Goal: Task Accomplishment & Management: Manage account settings

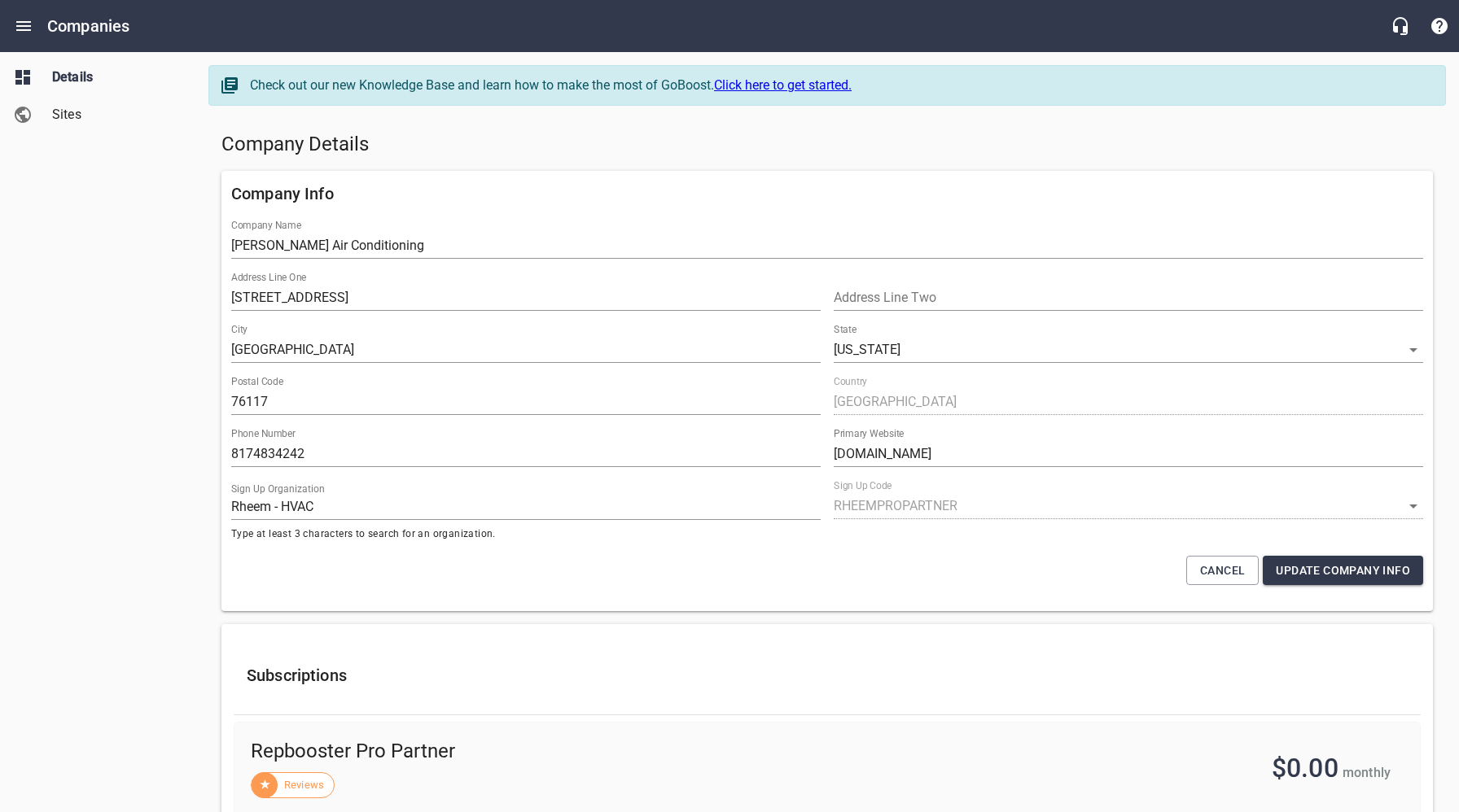
select select "[US_STATE]"
select select "62"
drag, startPoint x: 0, startPoint y: 0, endPoint x: 835, endPoint y: 146, distance: 847.7
click at [836, 146] on h5 "Company Details" at bounding box center [827, 145] width 1211 height 26
click at [647, 156] on h5 "Company Details" at bounding box center [827, 145] width 1211 height 26
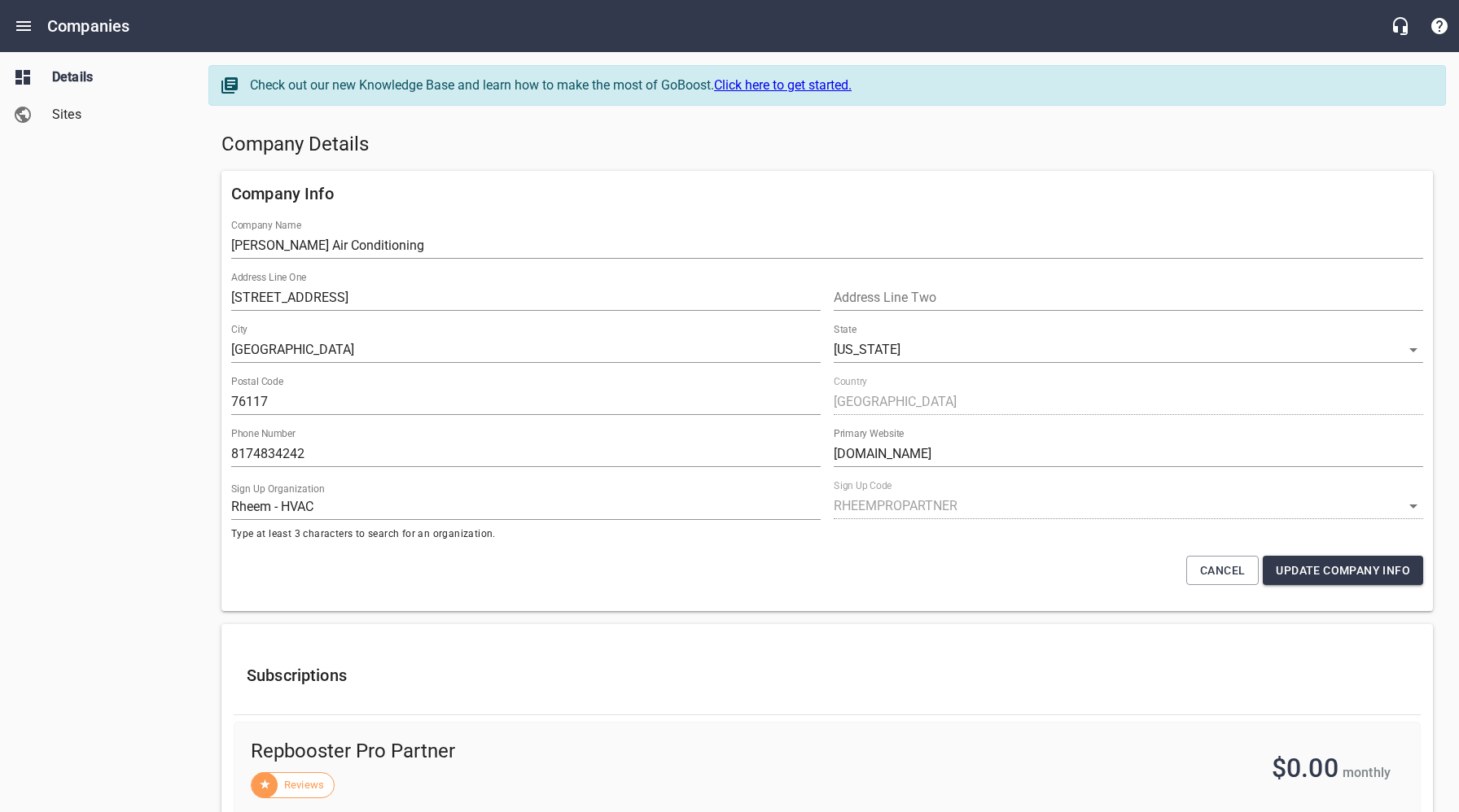
click at [119, 500] on div "Details Sites" at bounding box center [98, 406] width 196 height 812
drag, startPoint x: 102, startPoint y: 265, endPoint x: 88, endPoint y: 72, distance: 193.5
click at [105, 251] on div "Details Sites" at bounding box center [98, 406] width 196 height 812
click at [35, 24] on button "Open drawer" at bounding box center [24, 26] width 39 height 39
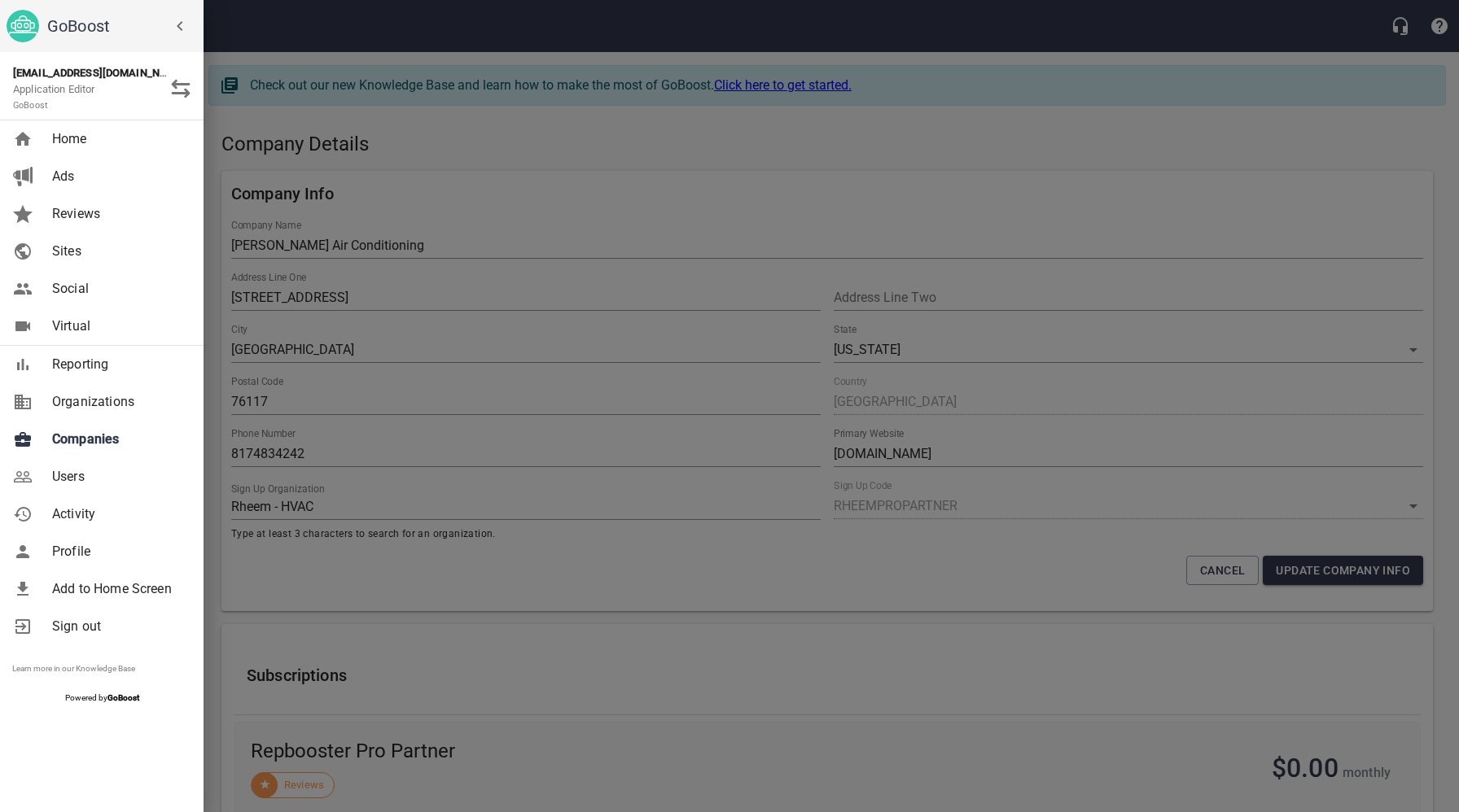
click at [96, 446] on span "Companies" at bounding box center [118, 439] width 132 height 19
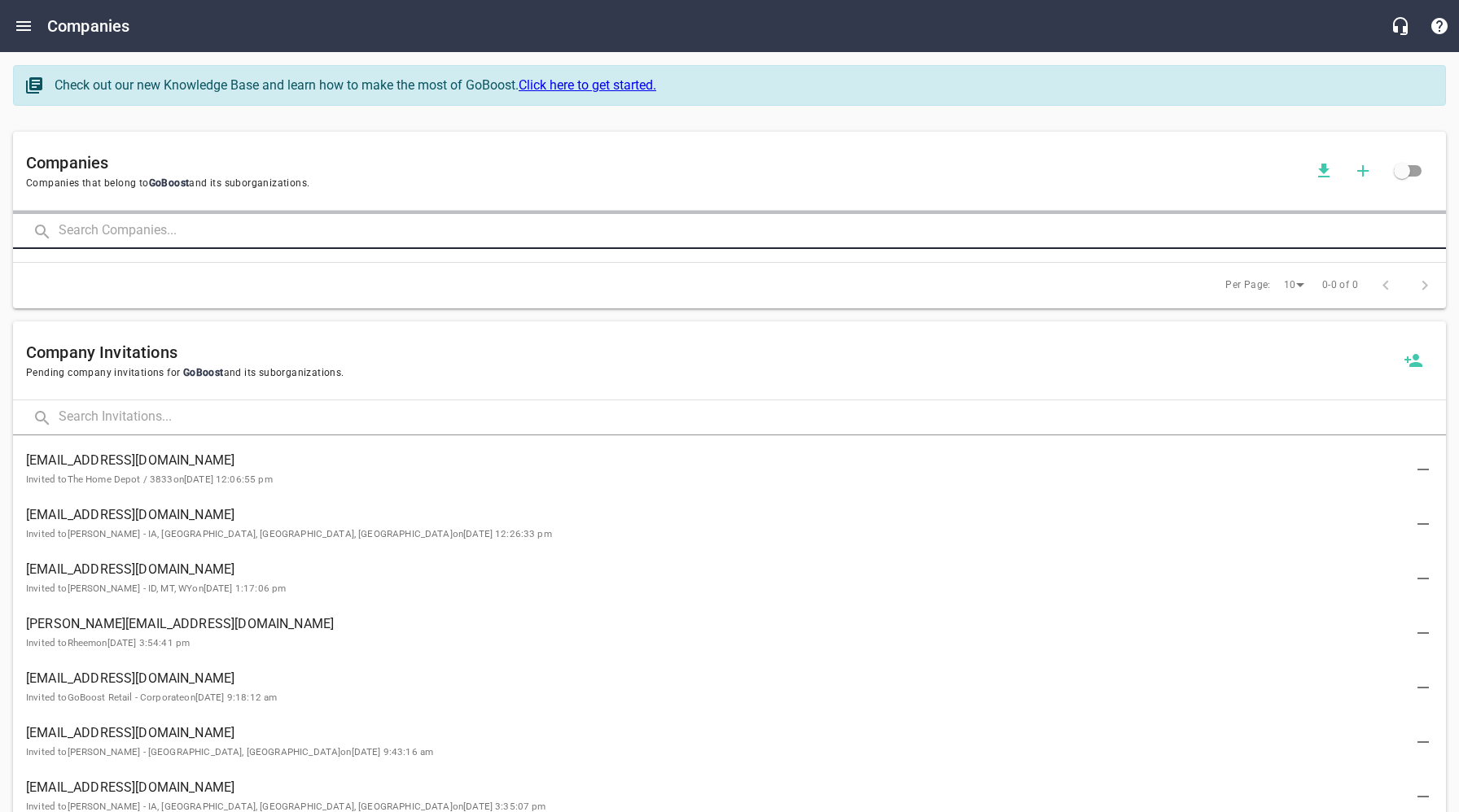
click at [233, 234] on input "text" at bounding box center [753, 231] width 1387 height 35
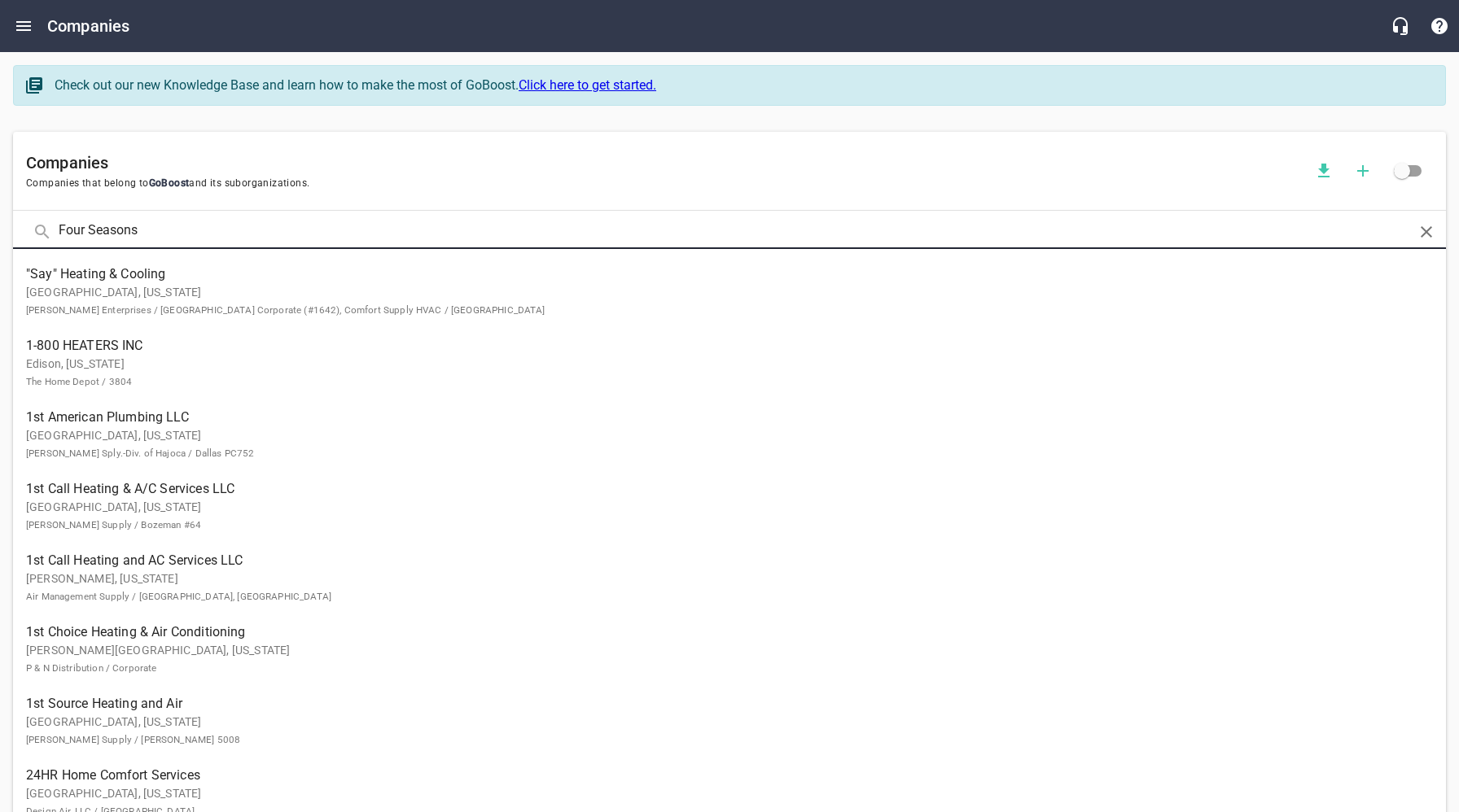
type input "Four Seasons"
click button at bounding box center [0, 0] width 0 height 0
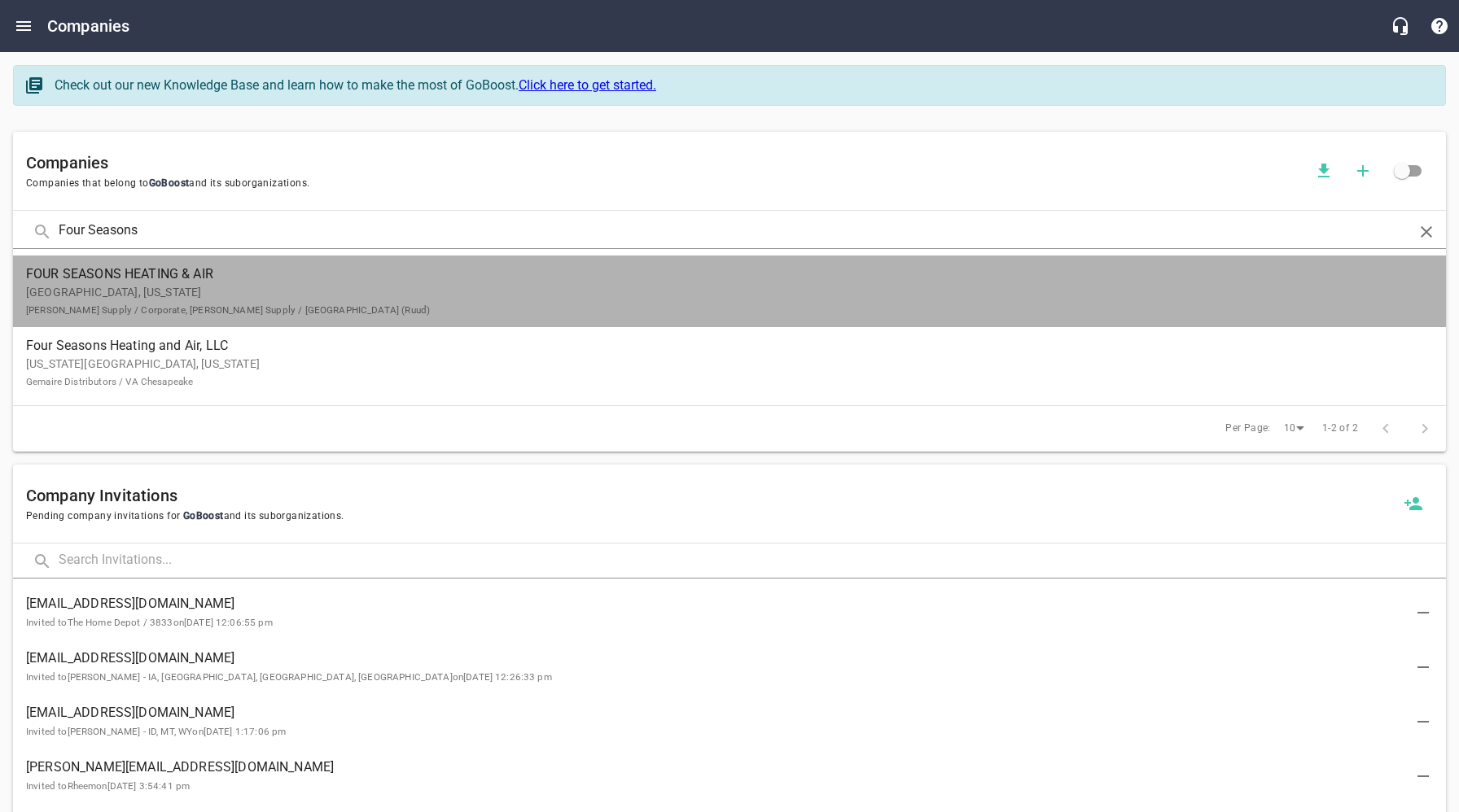
click at [117, 296] on p "[GEOGRAPHIC_DATA], [US_STATE] [PERSON_NAME] Supply / Corporate, [PERSON_NAME] S…" at bounding box center [716, 300] width 1381 height 34
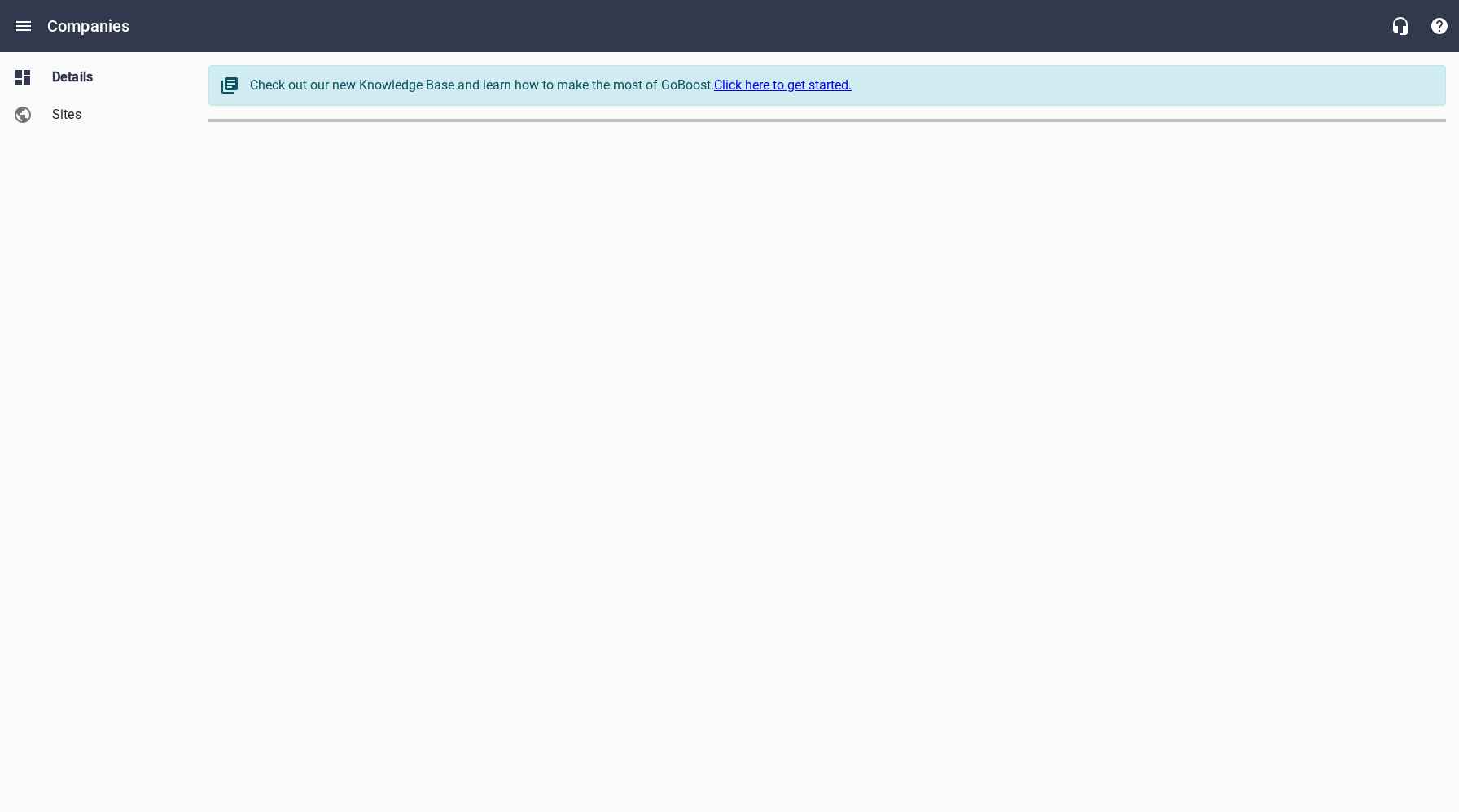
select select "[US_STATE]"
select select "63"
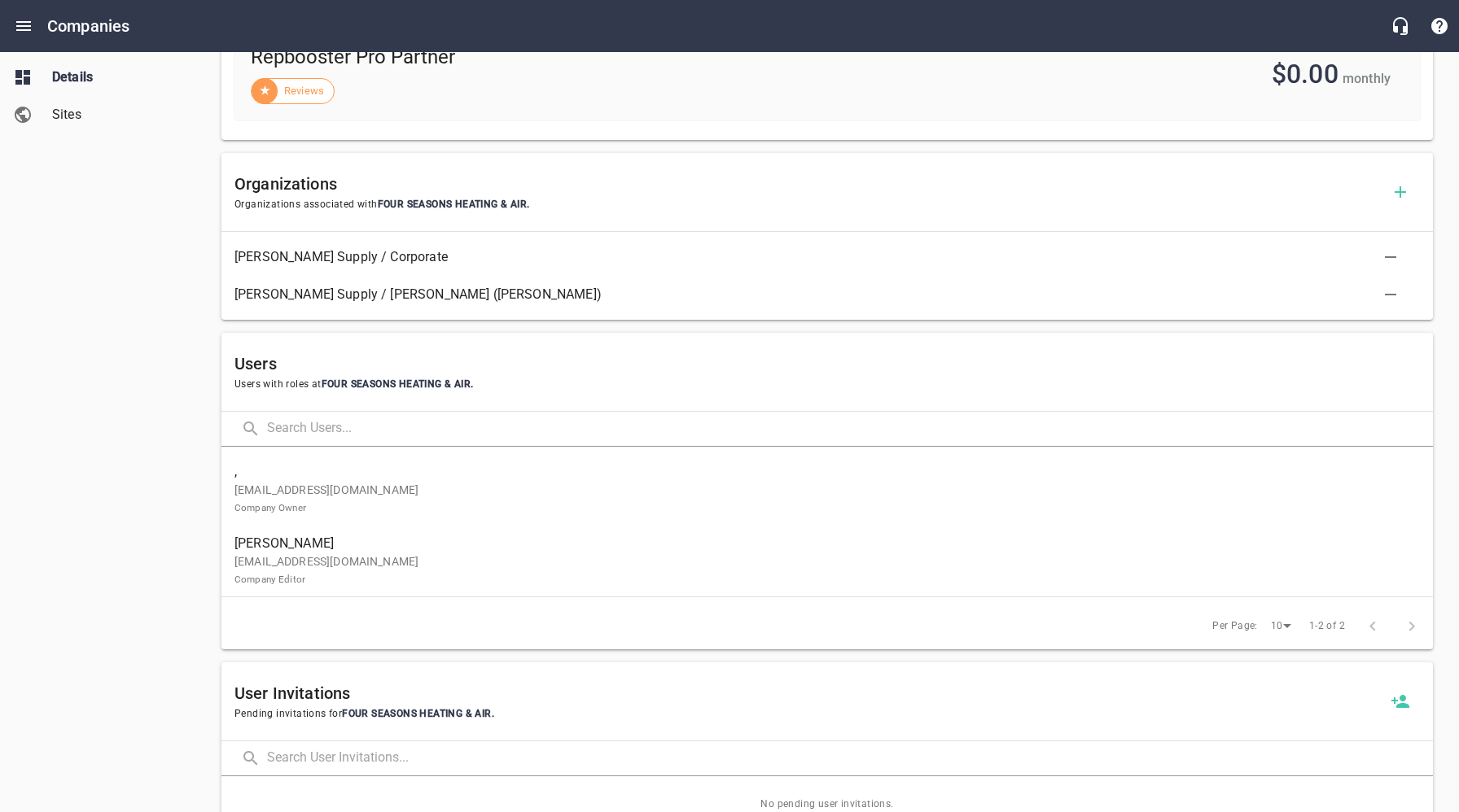
scroll to position [743, 0]
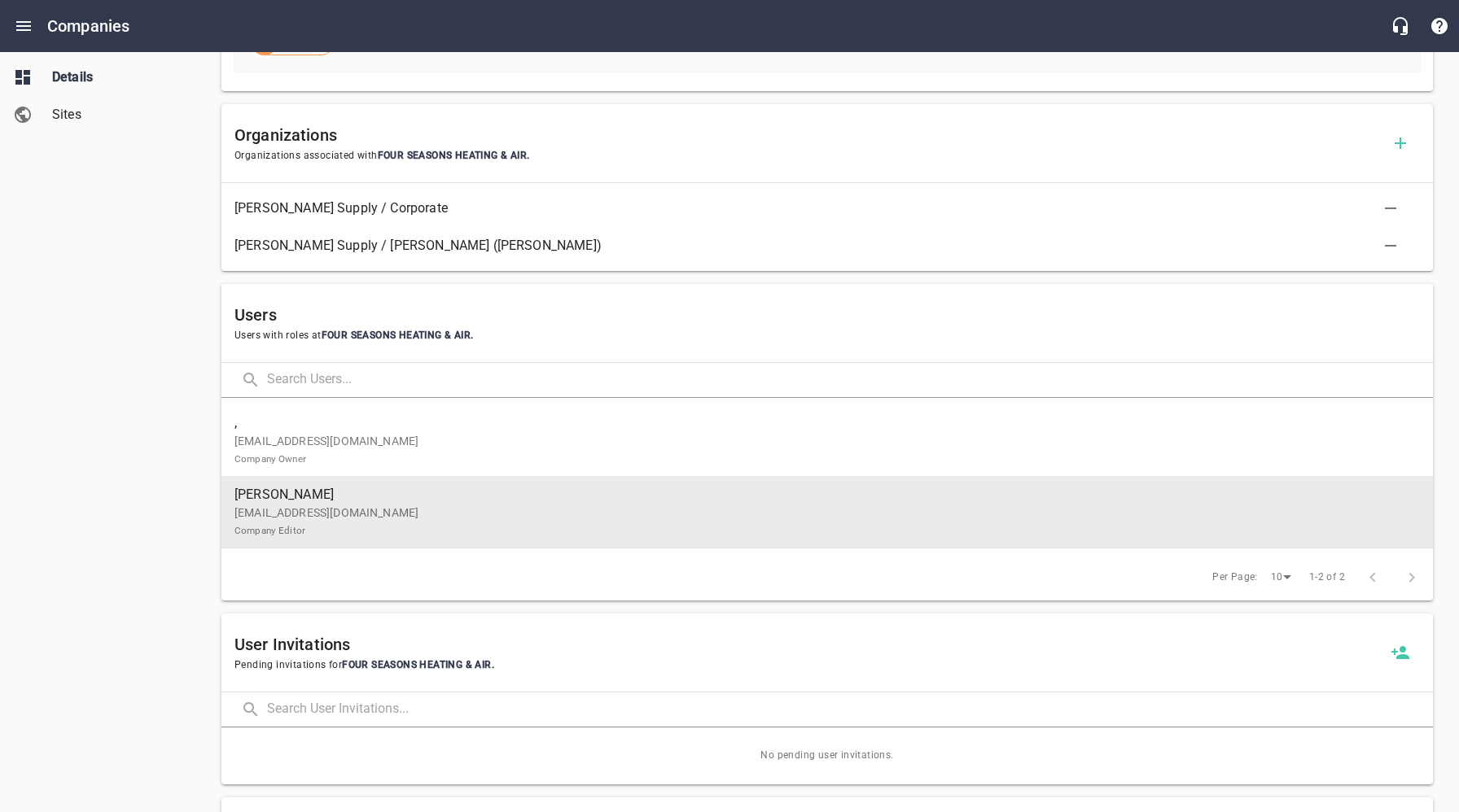
click at [1177, 507] on p "[EMAIL_ADDRESS][DOMAIN_NAME] Company Editor" at bounding box center [820, 522] width 1172 height 34
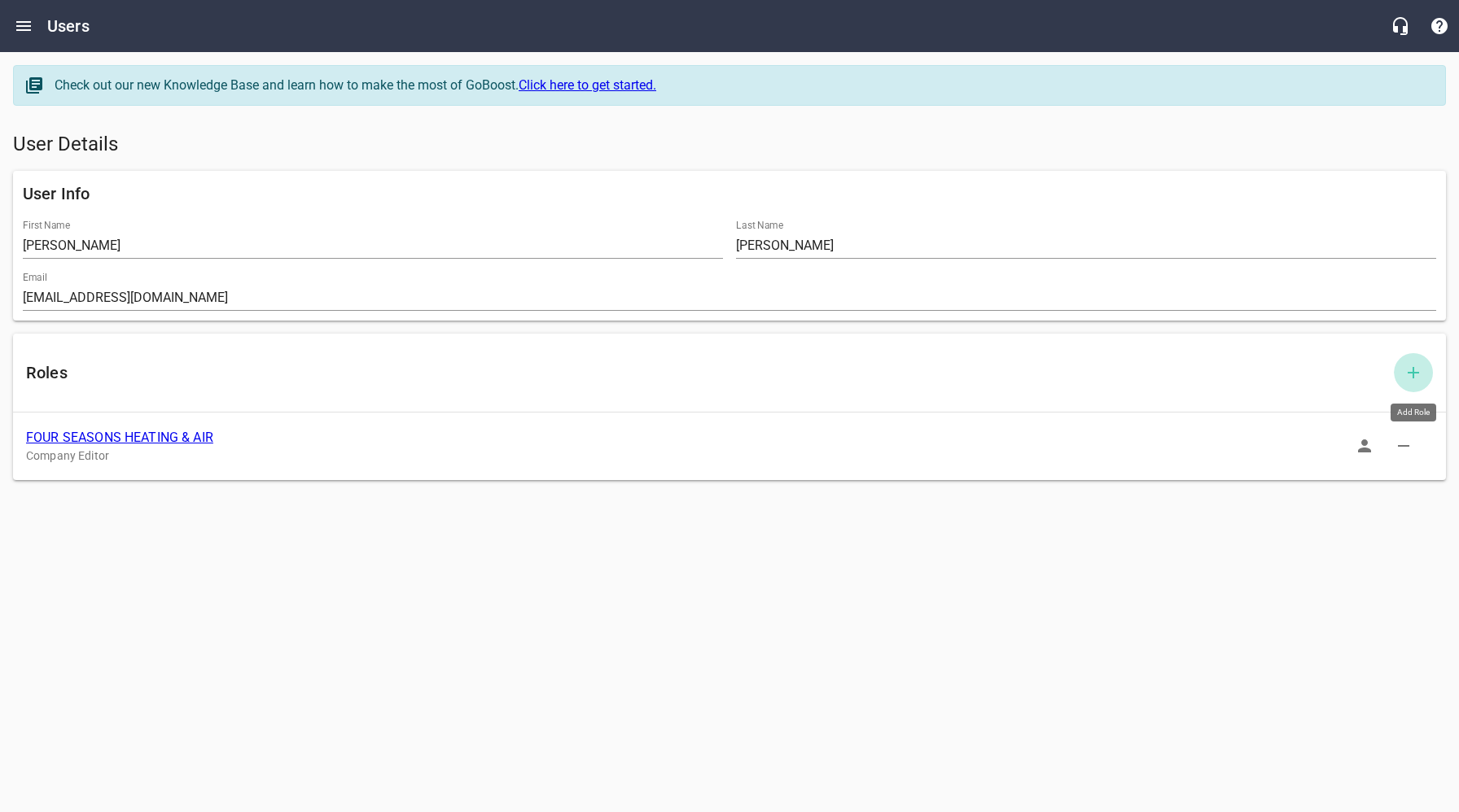
click at [1414, 364] on icon "button" at bounding box center [1413, 372] width 19 height 19
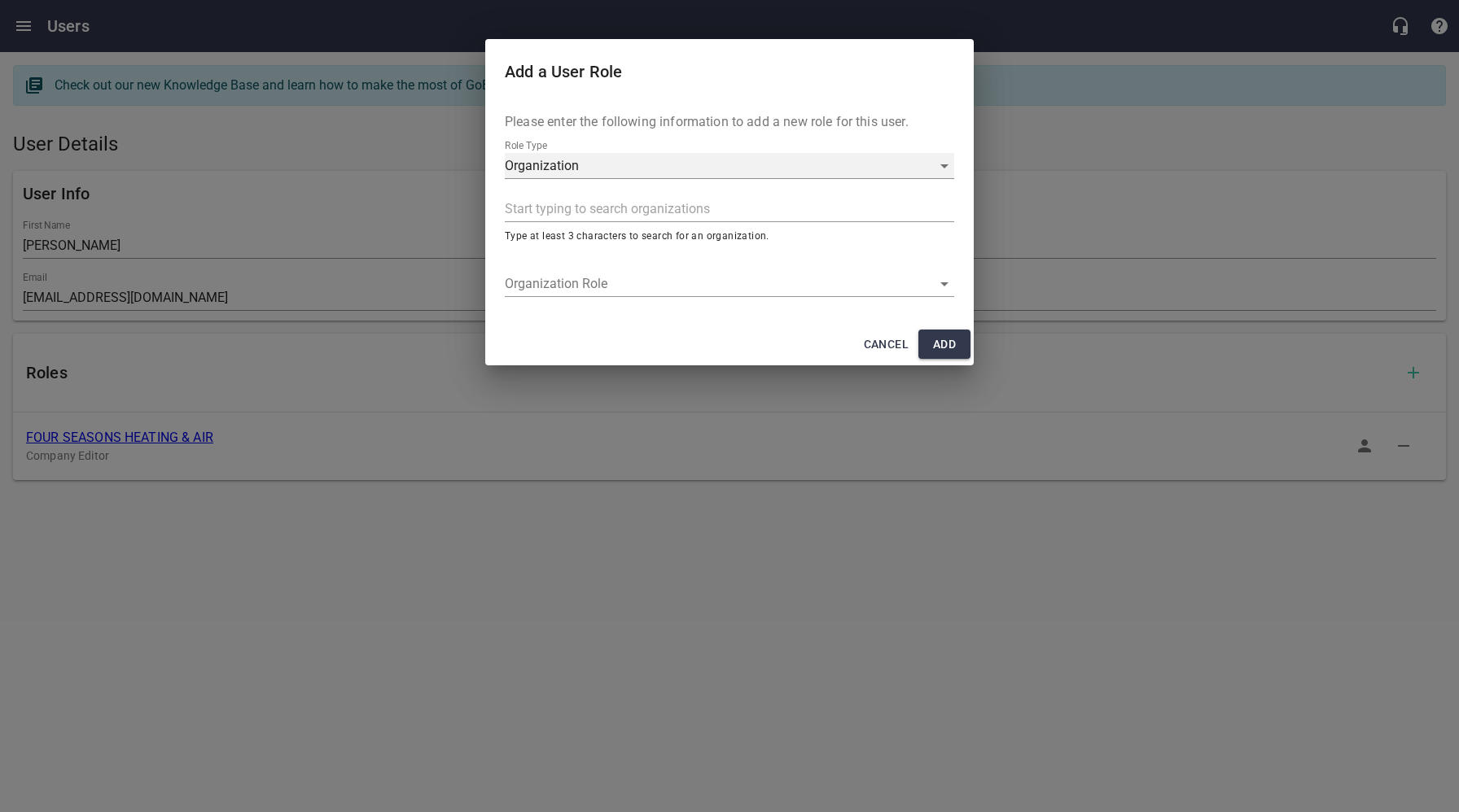
click at [639, 157] on div "Organization" at bounding box center [730, 166] width 450 height 26
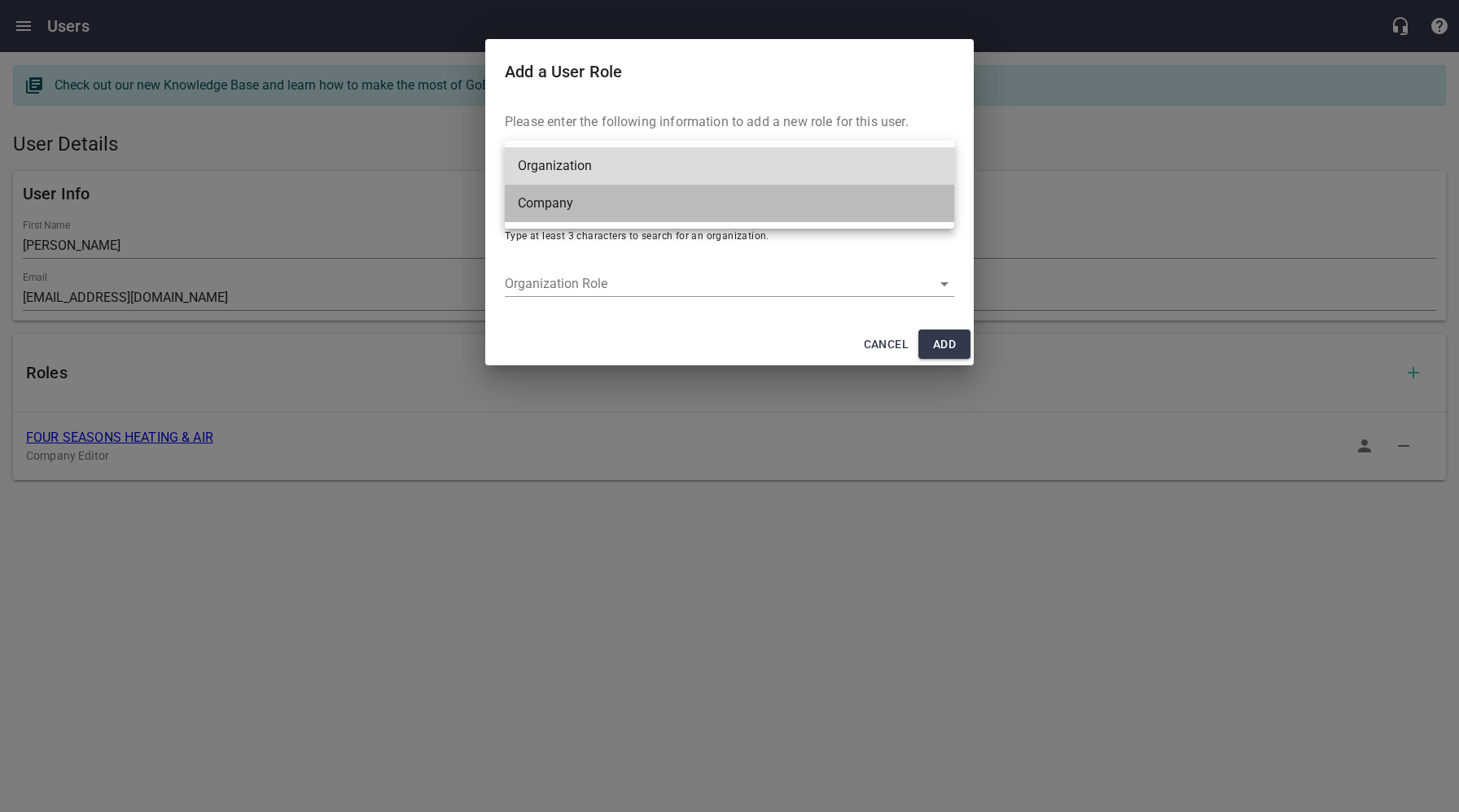
click at [573, 204] on li "Company" at bounding box center [730, 204] width 450 height 37
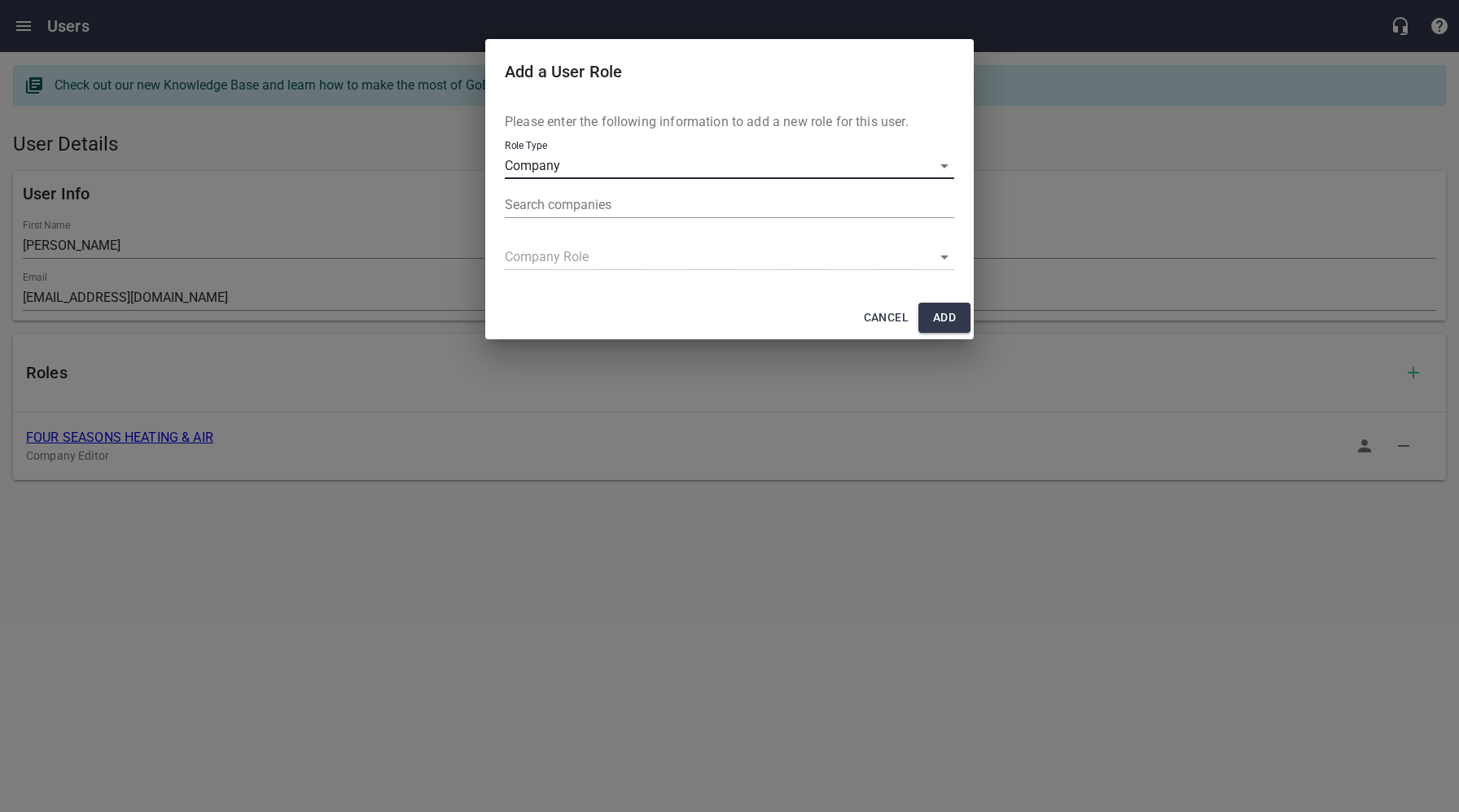
click at [628, 204] on input "text" at bounding box center [727, 204] width 443 height 26
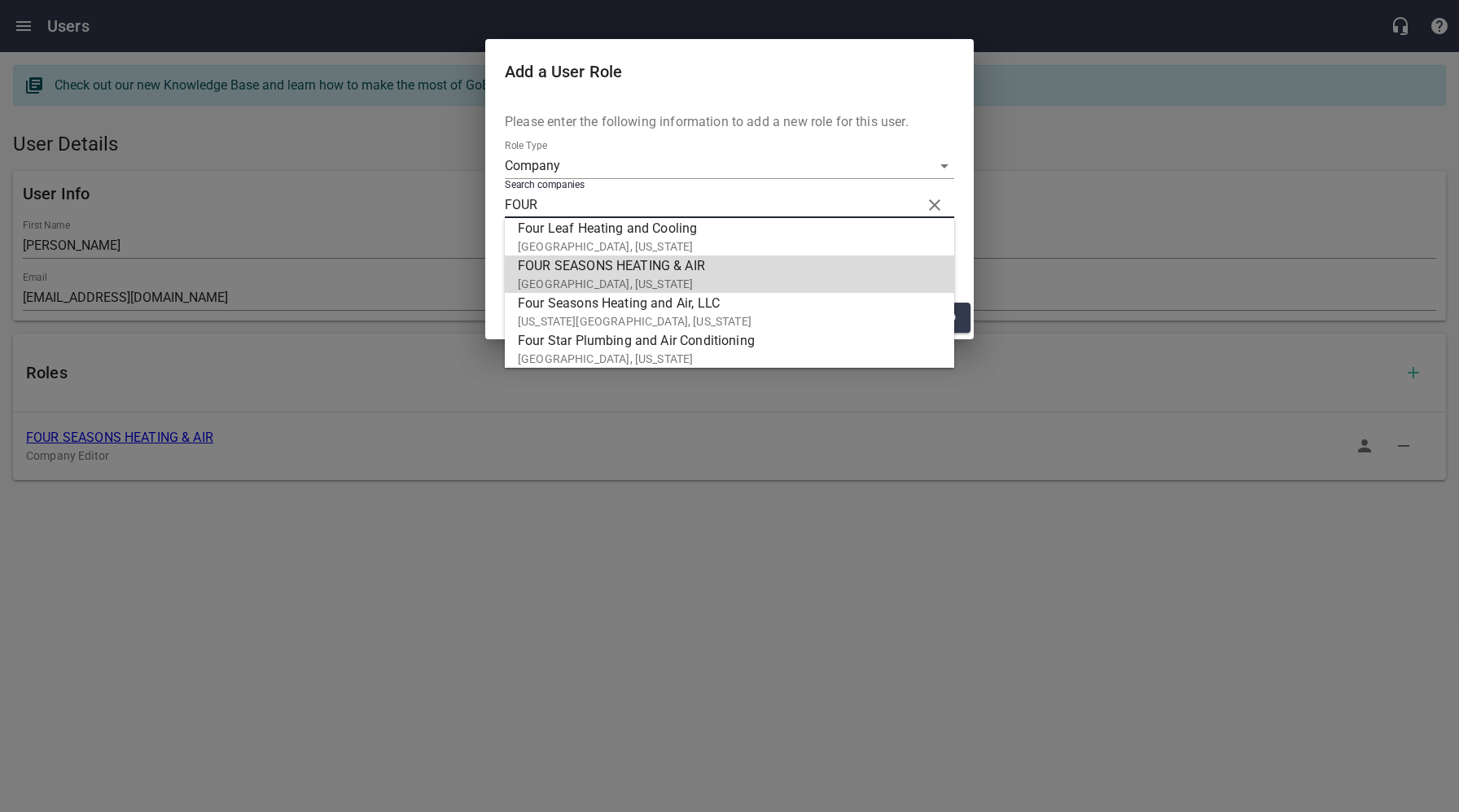
click at [600, 268] on span "FOUR SEASONS HEATING & AIR" at bounding box center [722, 266] width 410 height 19
type input "FOUR SEASONS HEATING & AIR"
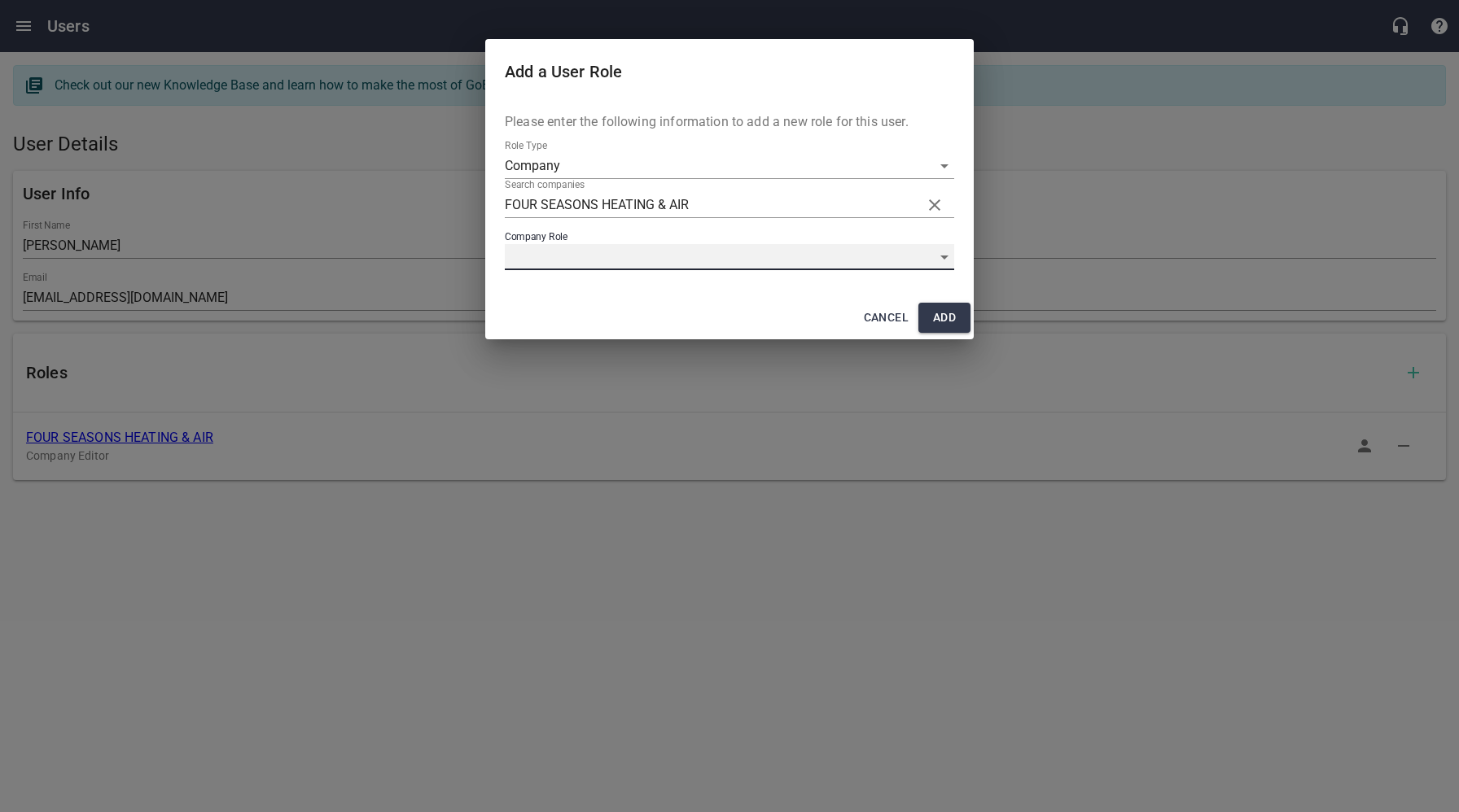
click at [588, 257] on div "​" at bounding box center [730, 257] width 450 height 26
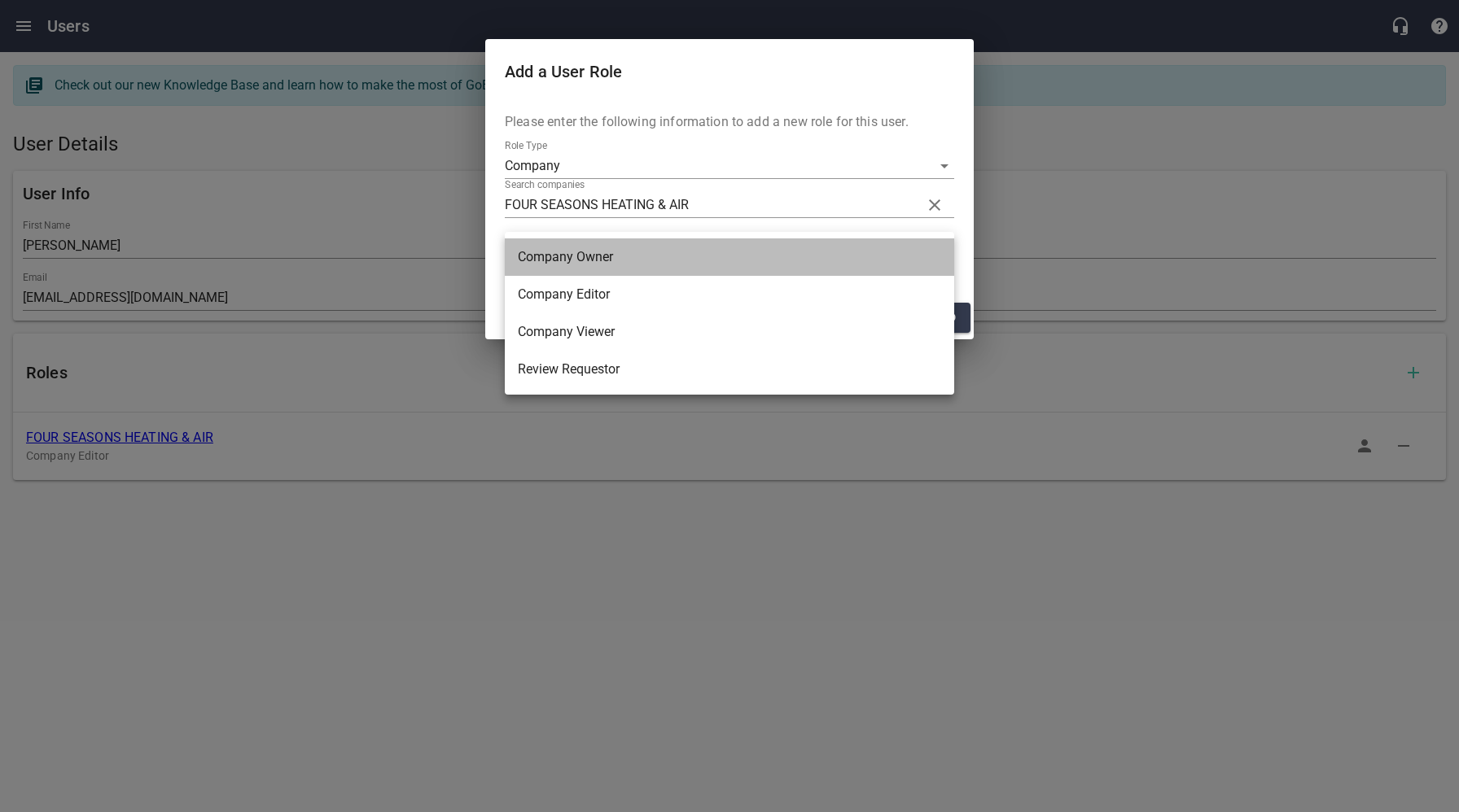
drag, startPoint x: 587, startPoint y: 259, endPoint x: 668, endPoint y: 301, distance: 91.2
click at [587, 259] on li "Company Owner" at bounding box center [730, 257] width 450 height 37
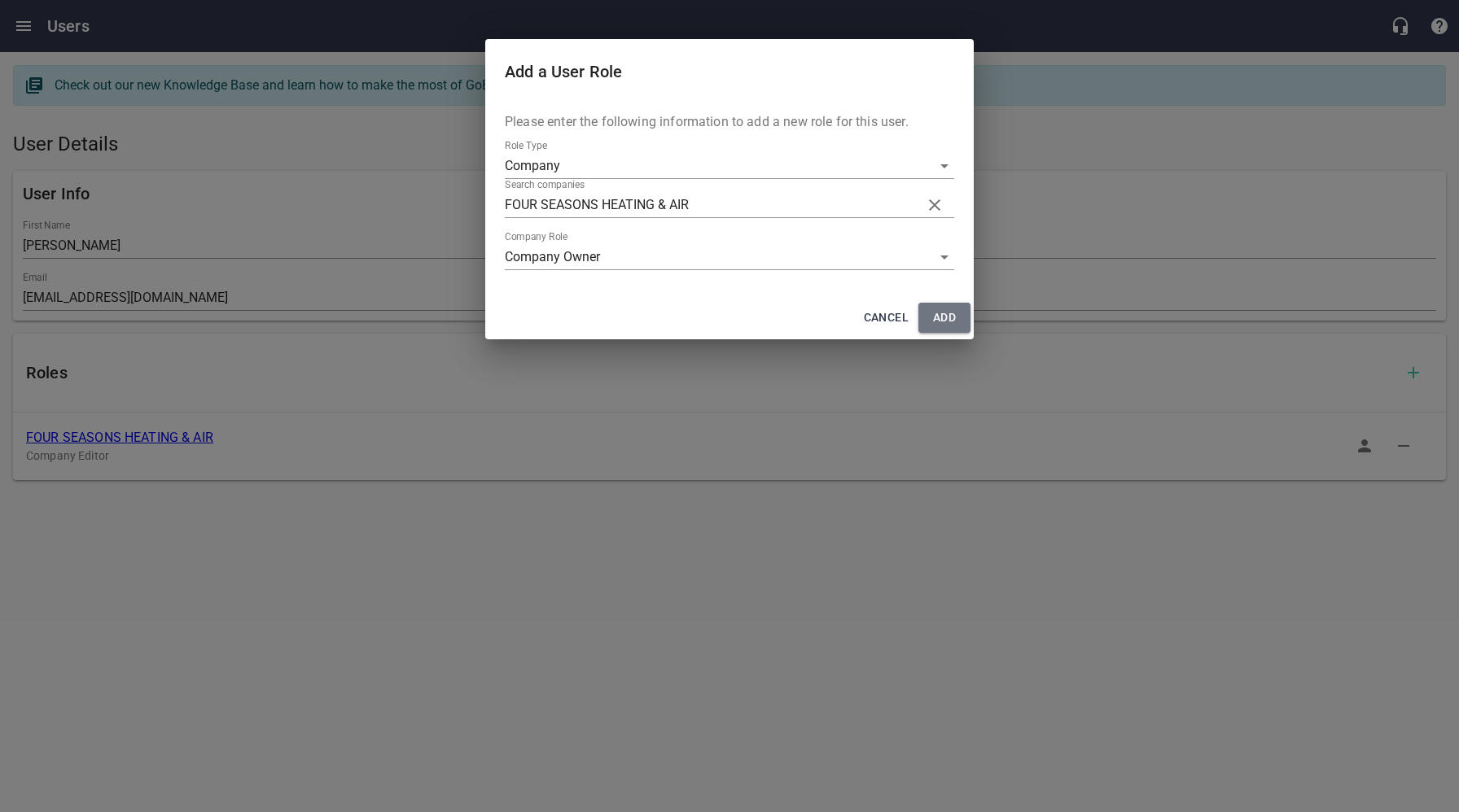
click at [948, 320] on span "Add" at bounding box center [944, 318] width 26 height 20
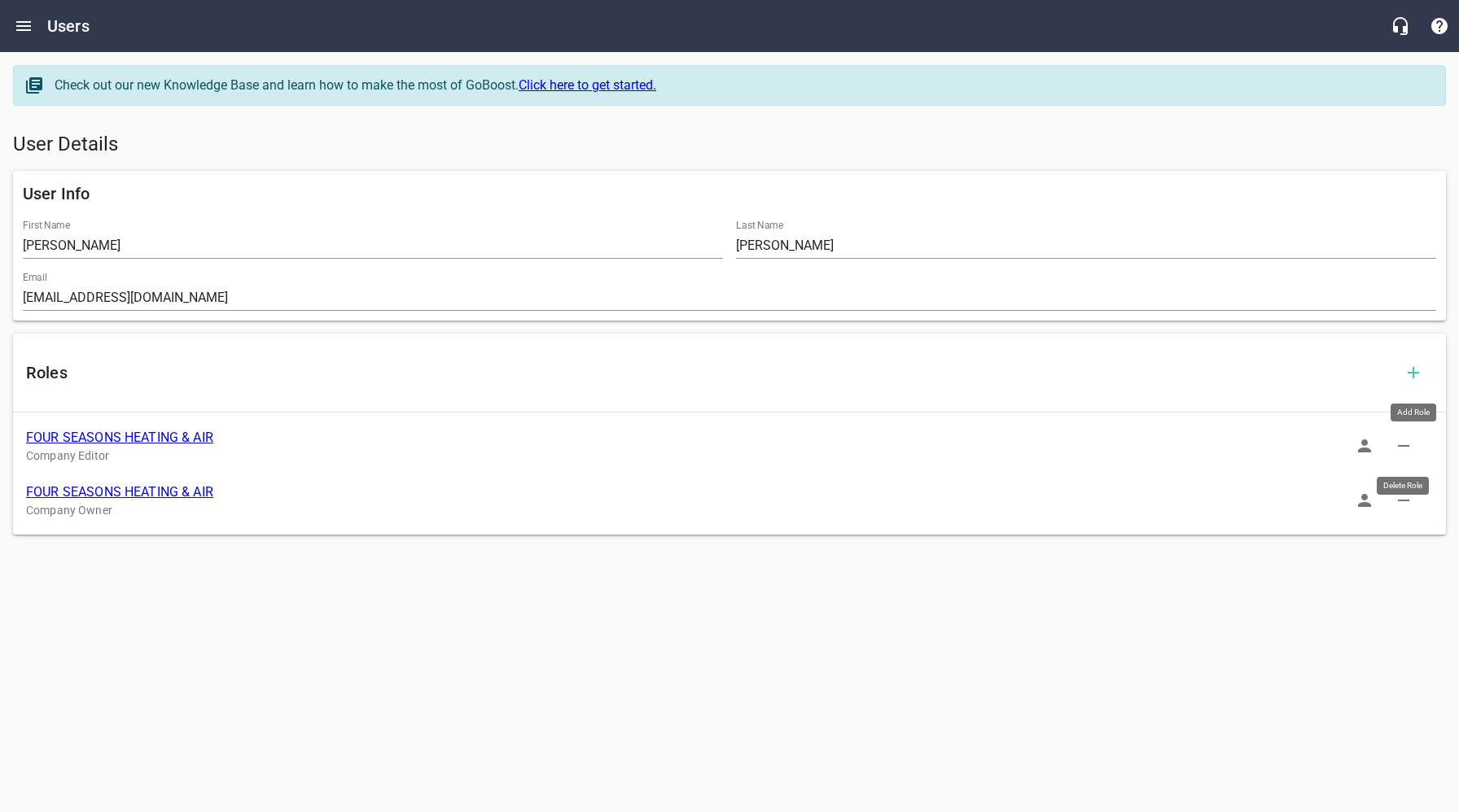
click at [1405, 444] on icon "button" at bounding box center [1403, 445] width 19 height 19
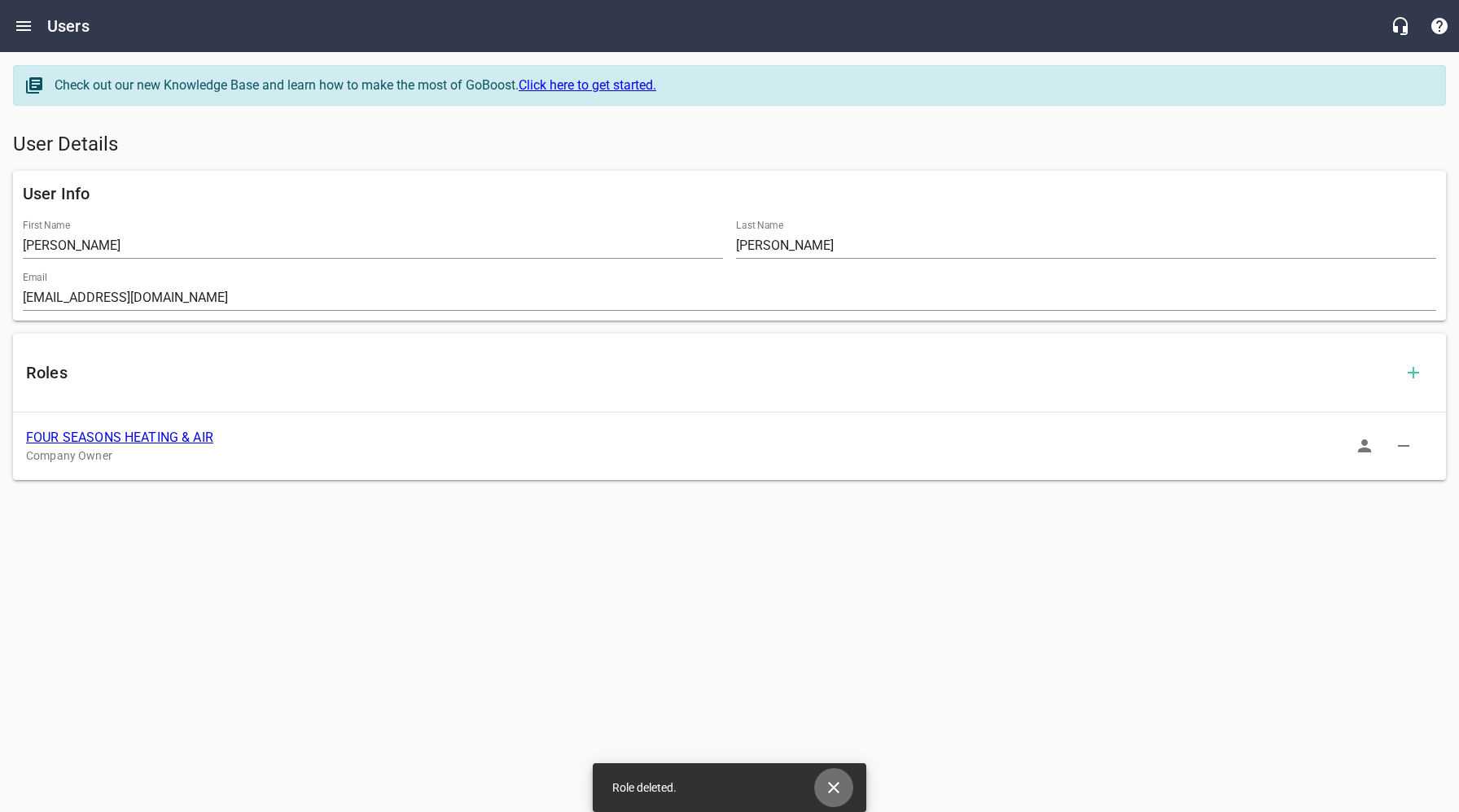
click at [833, 785] on icon "Close" at bounding box center [833, 787] width 19 height 19
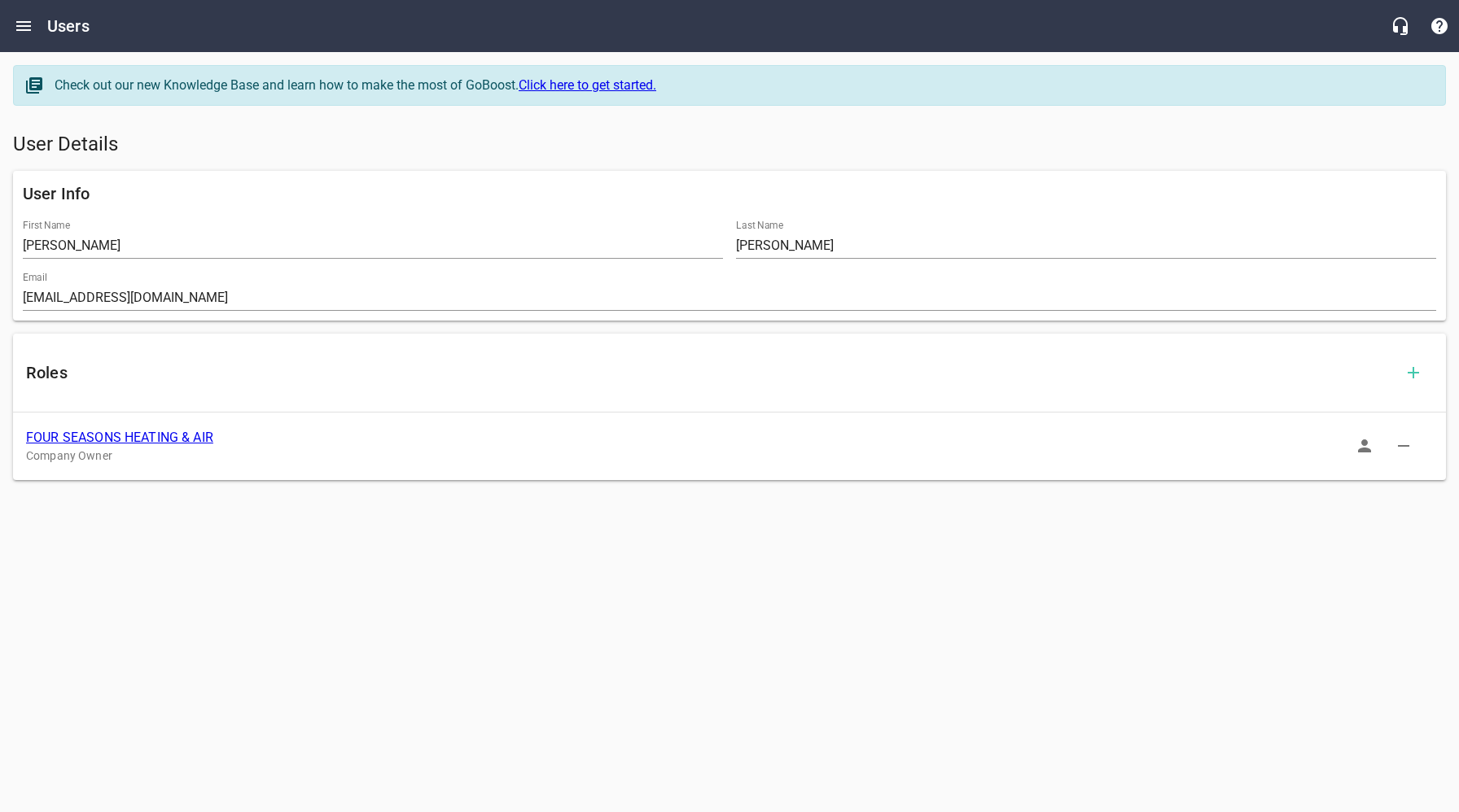
drag, startPoint x: 96, startPoint y: 435, endPoint x: 257, endPoint y: 475, distance: 165.9
click at [96, 435] on link "FOUR SEASONS HEATING & AIR" at bounding box center [120, 438] width 187 height 15
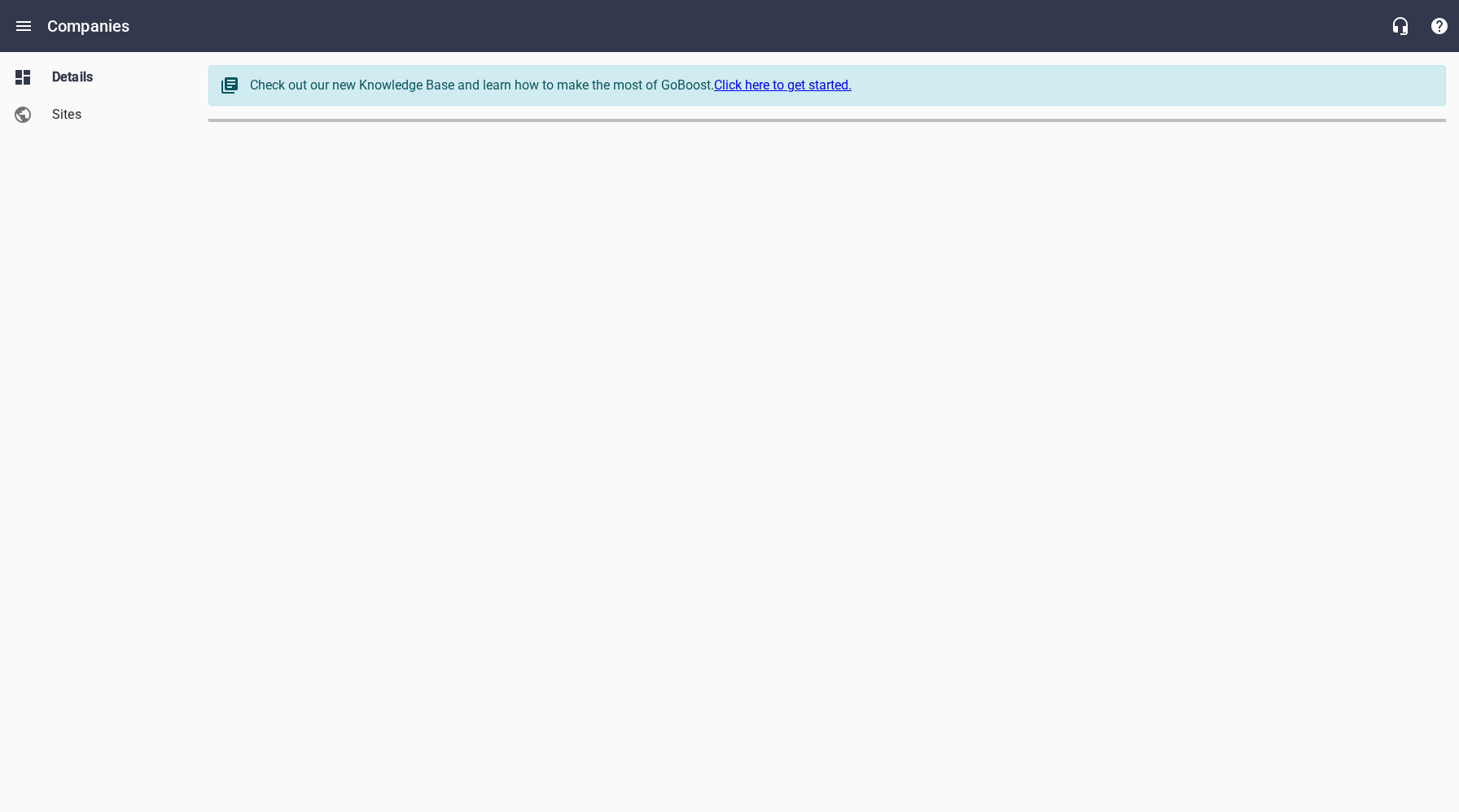
select select "[US_STATE]"
select select "63"
select select "[US_STATE]"
select select "63"
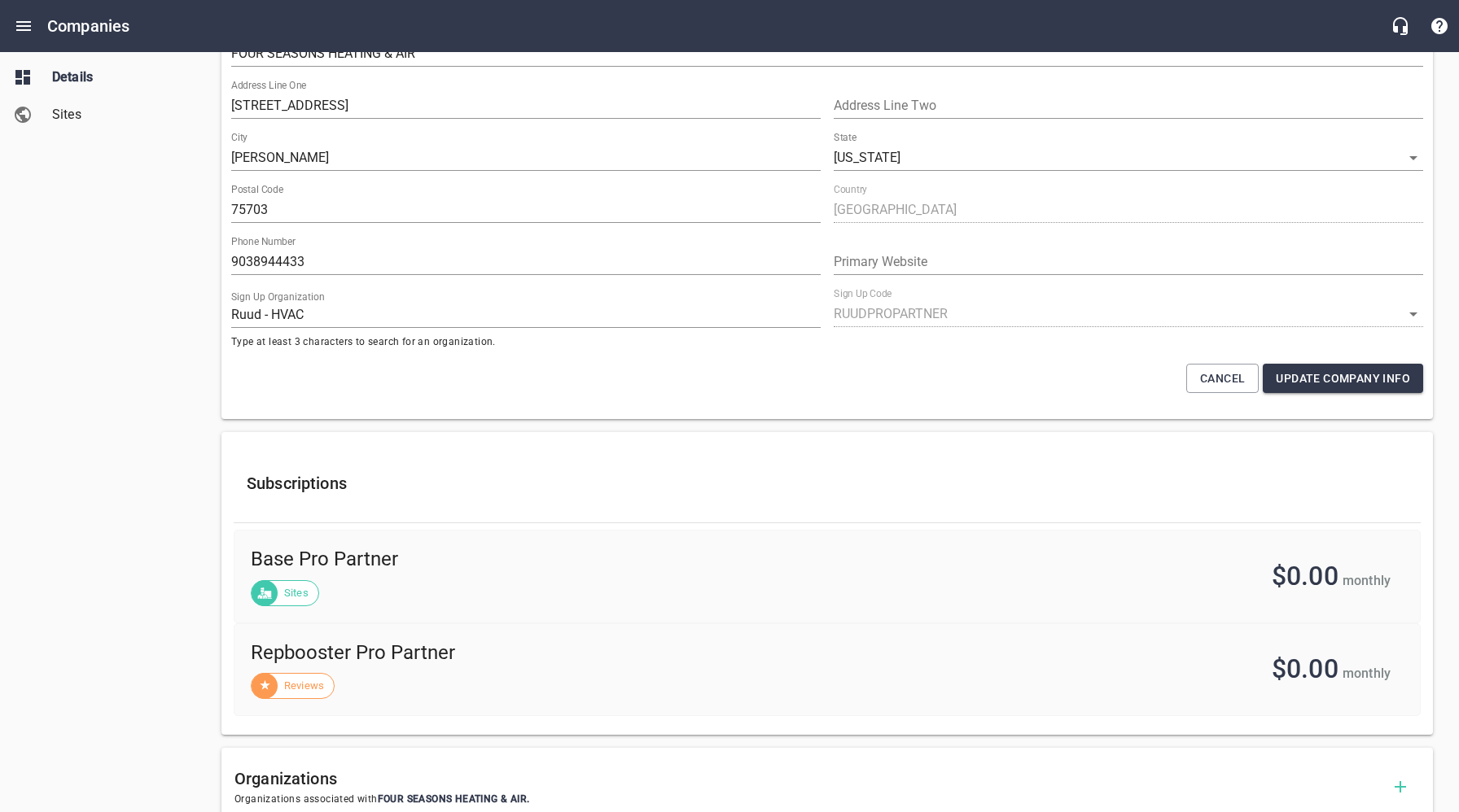
scroll to position [183, 0]
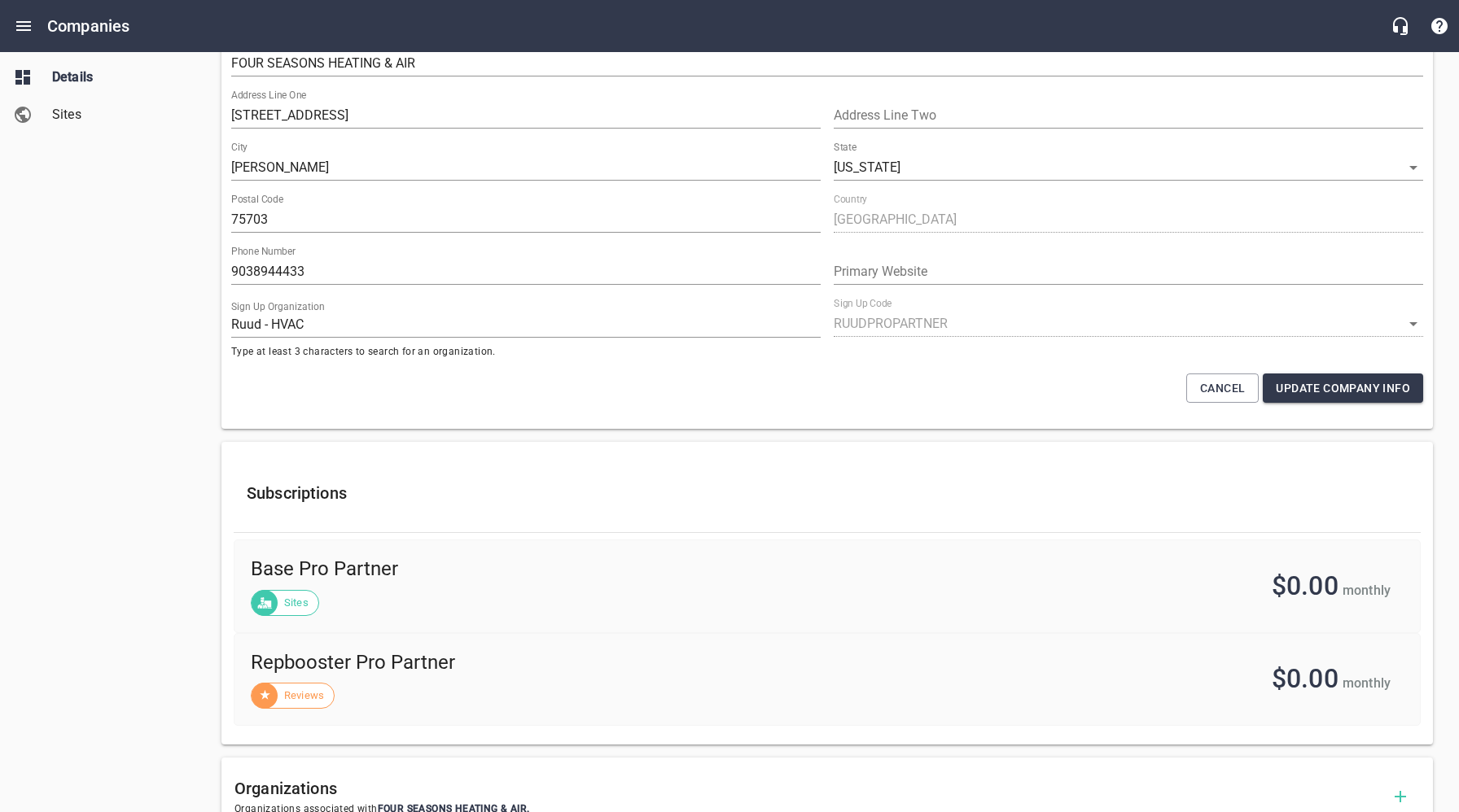
click at [108, 114] on span "Sites" at bounding box center [114, 114] width 124 height 19
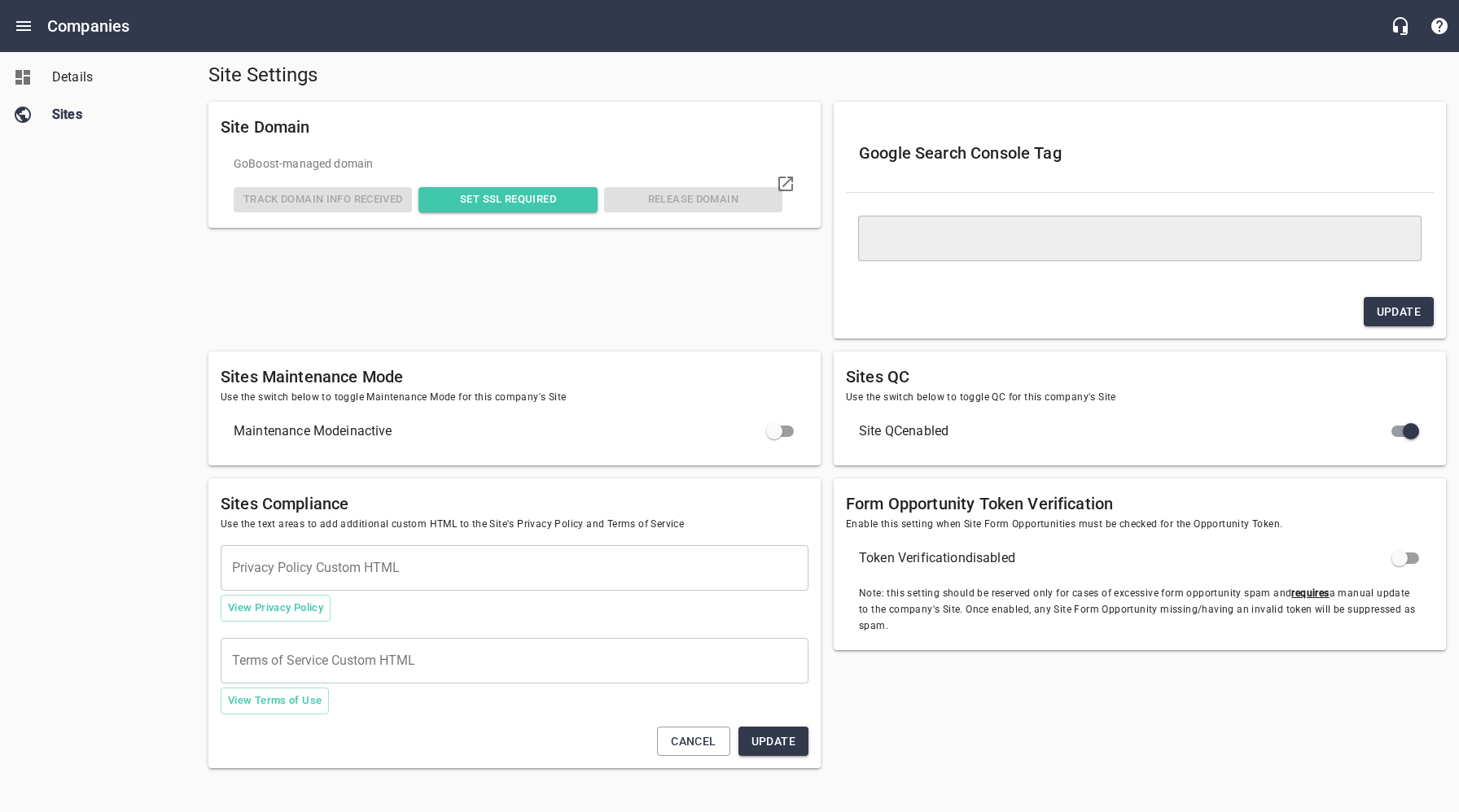
scroll to position [56, 0]
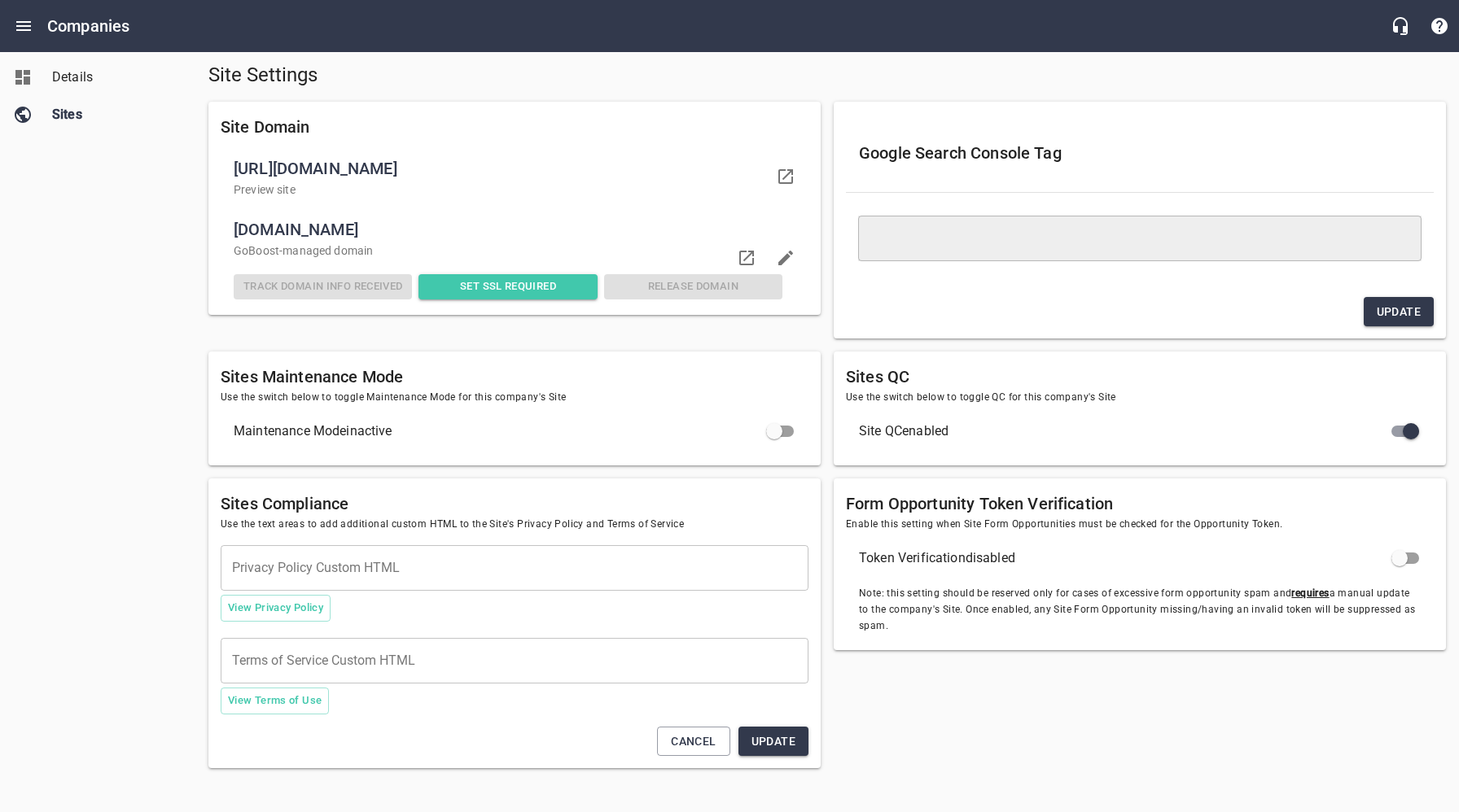
click at [520, 285] on span "Set SSL Required" at bounding box center [508, 287] width 165 height 19
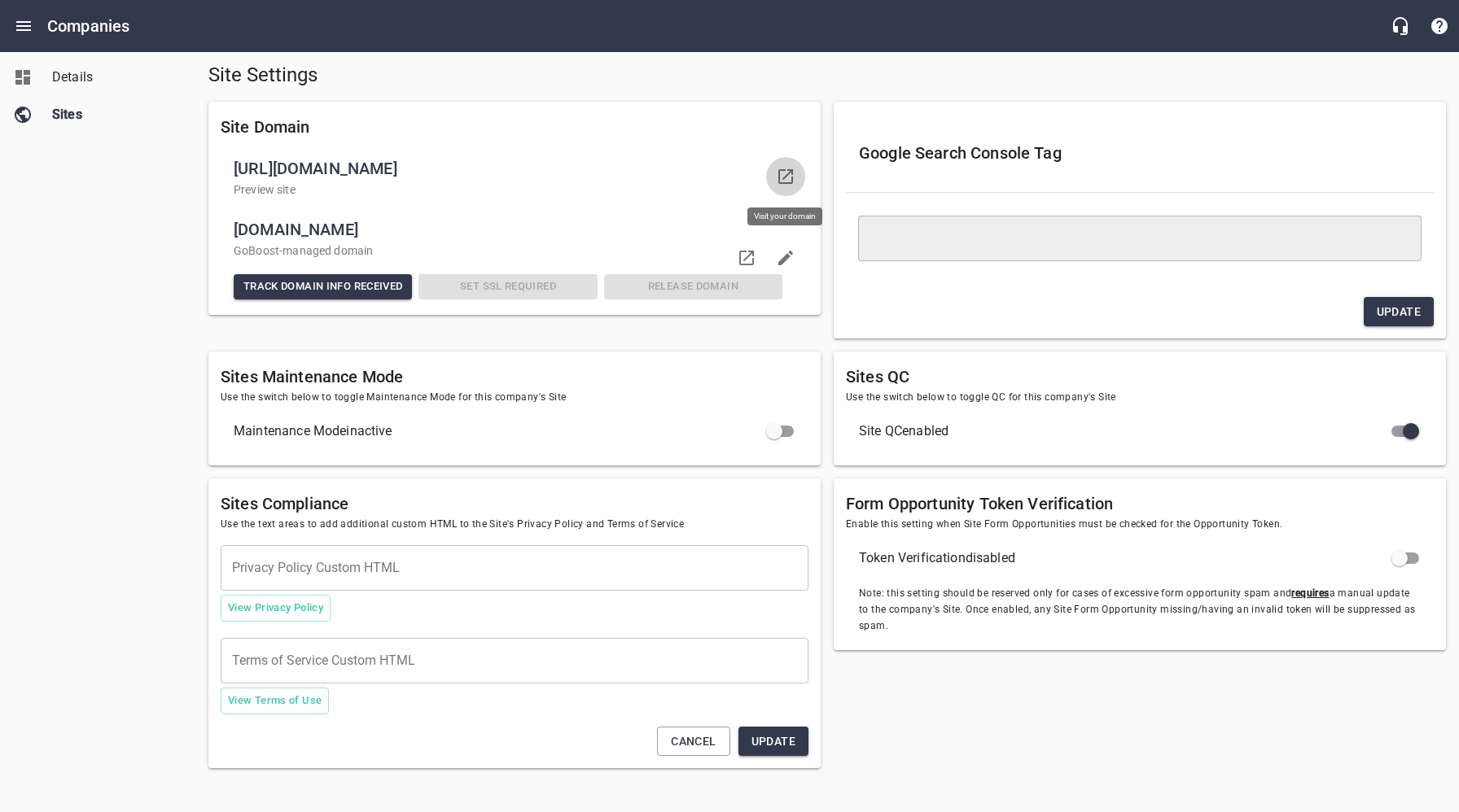
click at [786, 178] on icon at bounding box center [785, 176] width 19 height 19
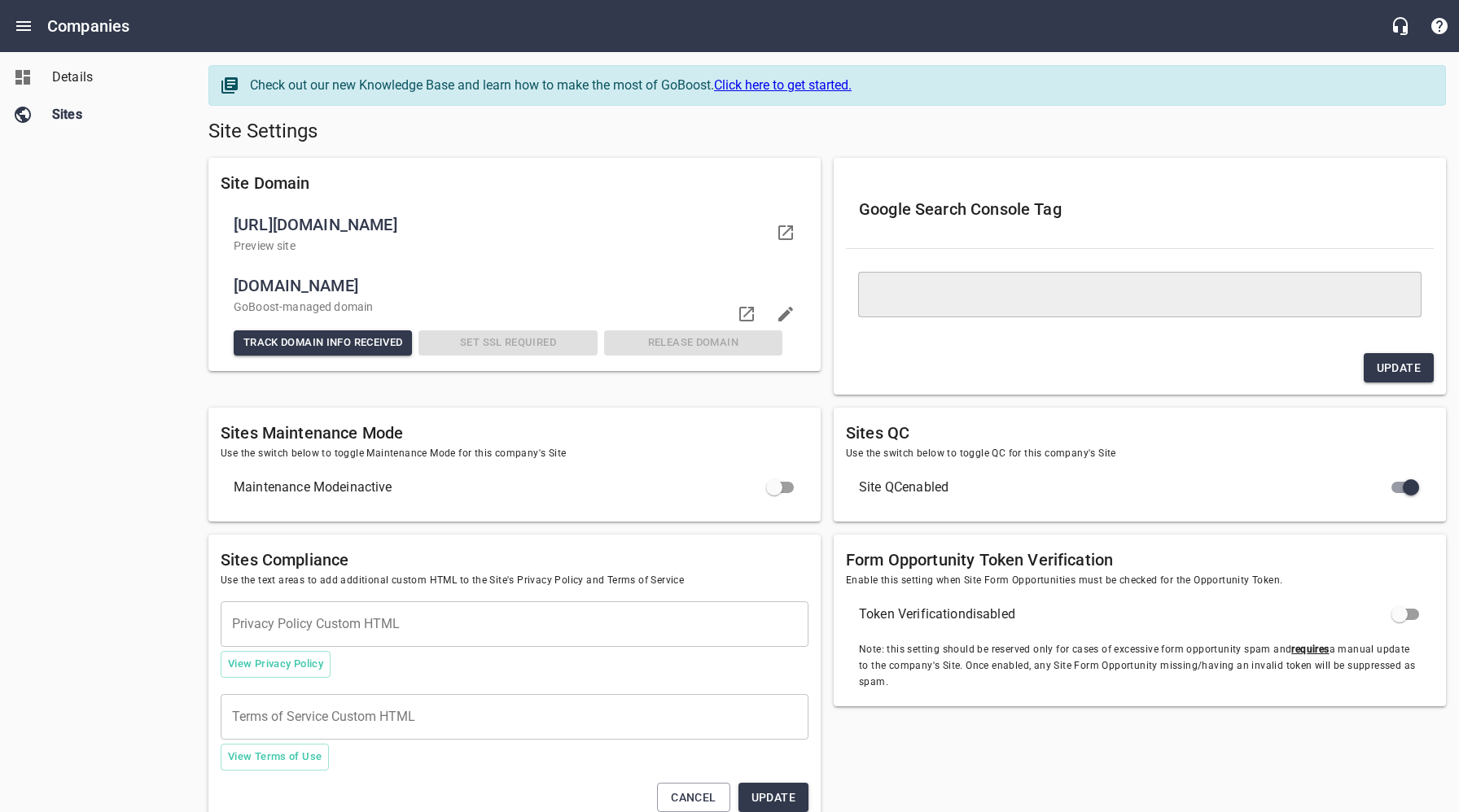
drag, startPoint x: 513, startPoint y: 284, endPoint x: 234, endPoint y: 295, distance: 279.2
click at [234, 287] on span "fourseasonshvac.ruudpropartner.com" at bounding box center [509, 285] width 549 height 26
copy span "fourseasonshvac.ruudpropartner.com"
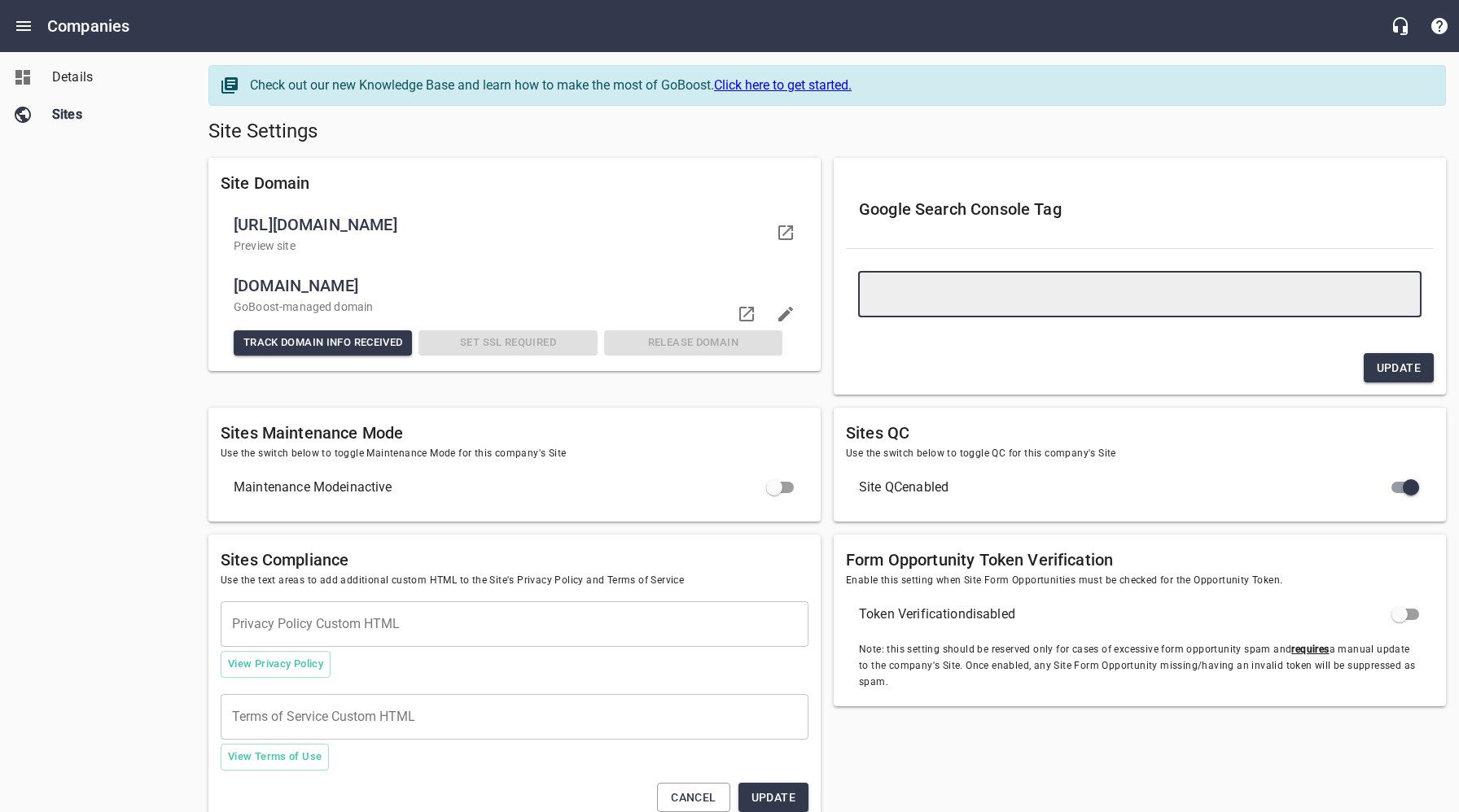
click at [956, 295] on textarea at bounding box center [1140, 294] width 540 height 15
paste textarea "<meta name="google-site-verification" content="S_A4djrZXTMGEcJ-SRqjGixfIEljx1zk…"
type textarea "<meta name="google-site-verification" content="S_A4djrZXTMGEcJ-SRqjGixfIEljx1zk…"
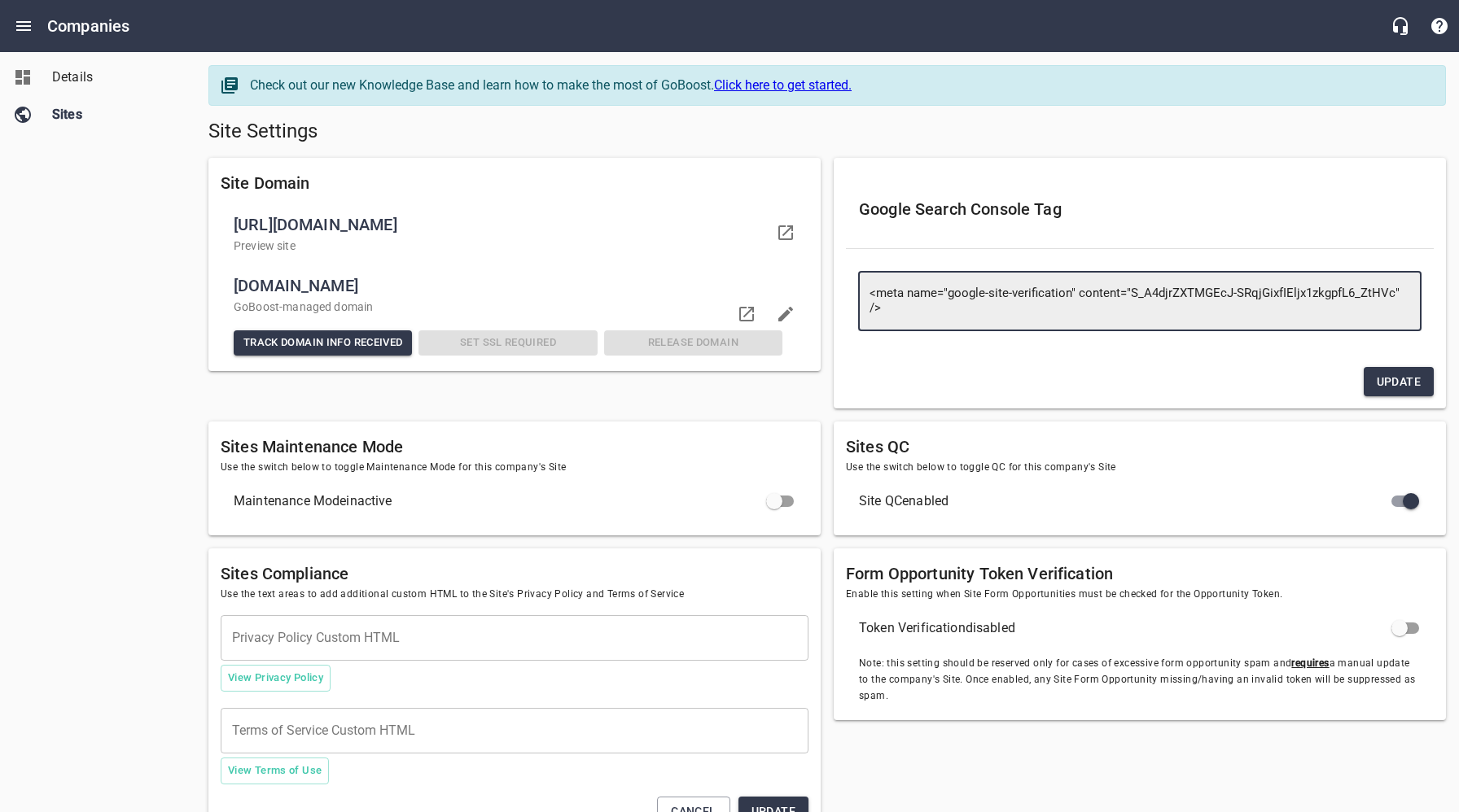
type textarea "<meta name="google-site-verification" content="S_A4djrZXTMGEcJ-SRqjGixfIEljx1zk…"
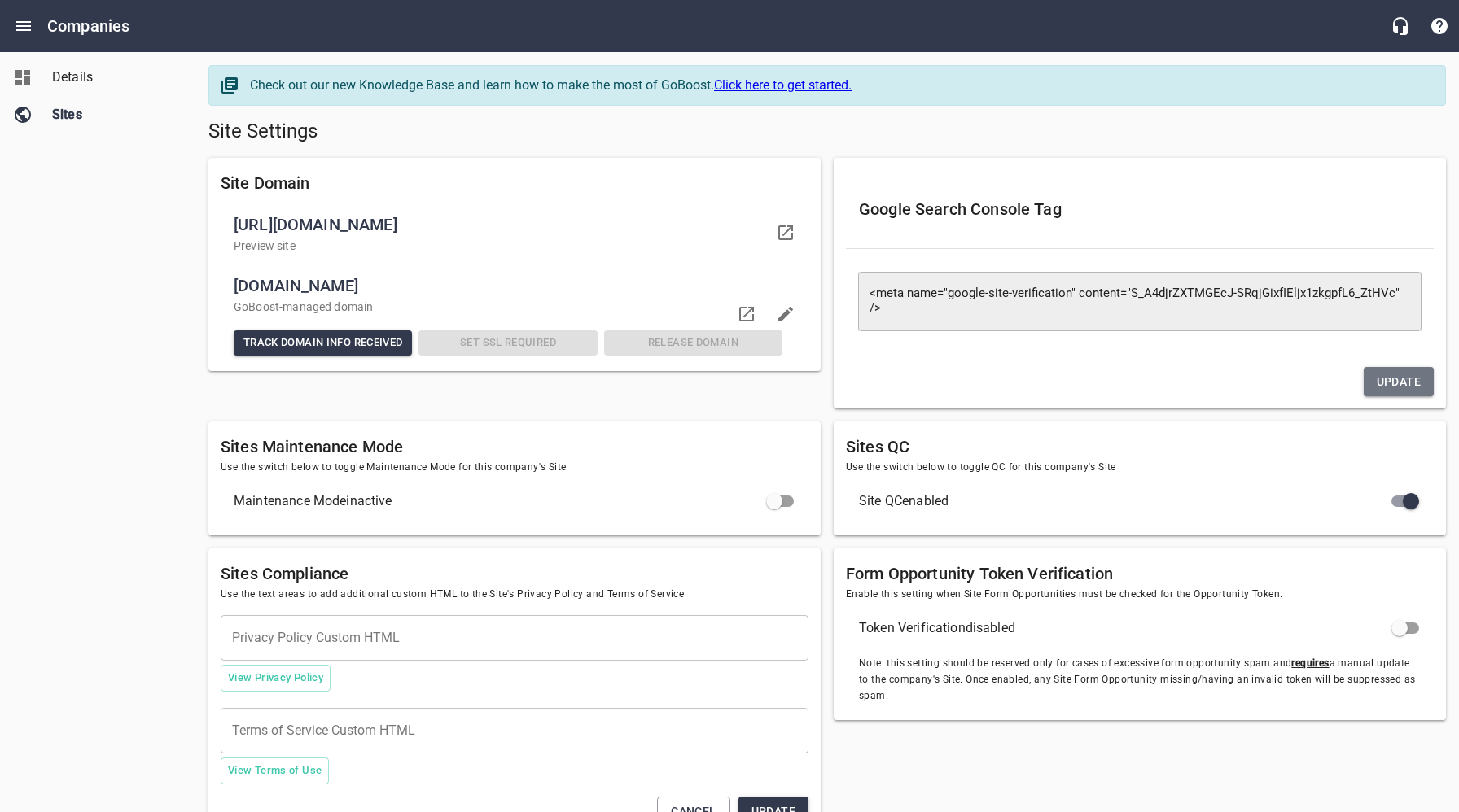
click at [1414, 376] on span "Update" at bounding box center [1398, 382] width 44 height 20
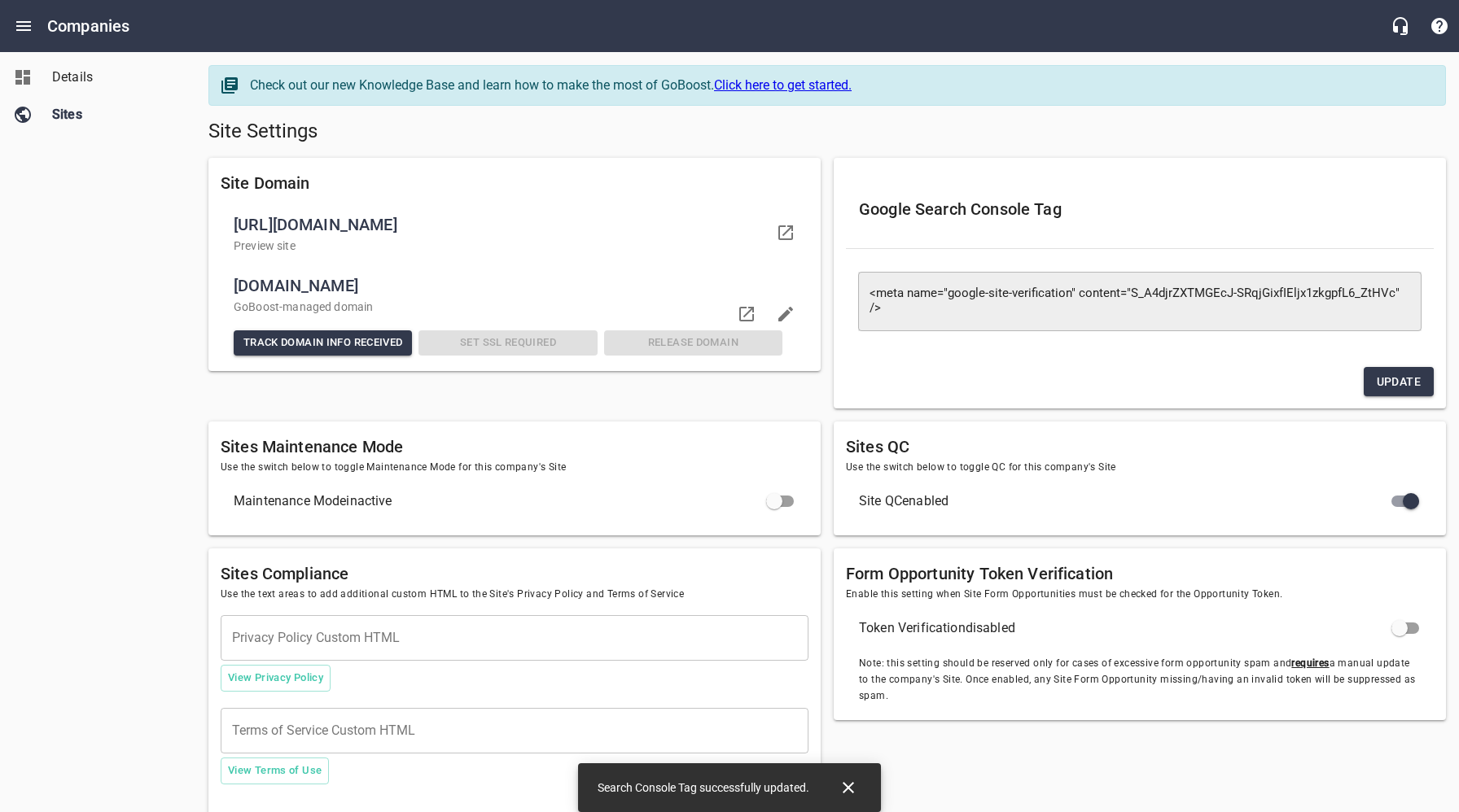
click at [690, 144] on h5 "Site Settings" at bounding box center [828, 131] width 1238 height 26
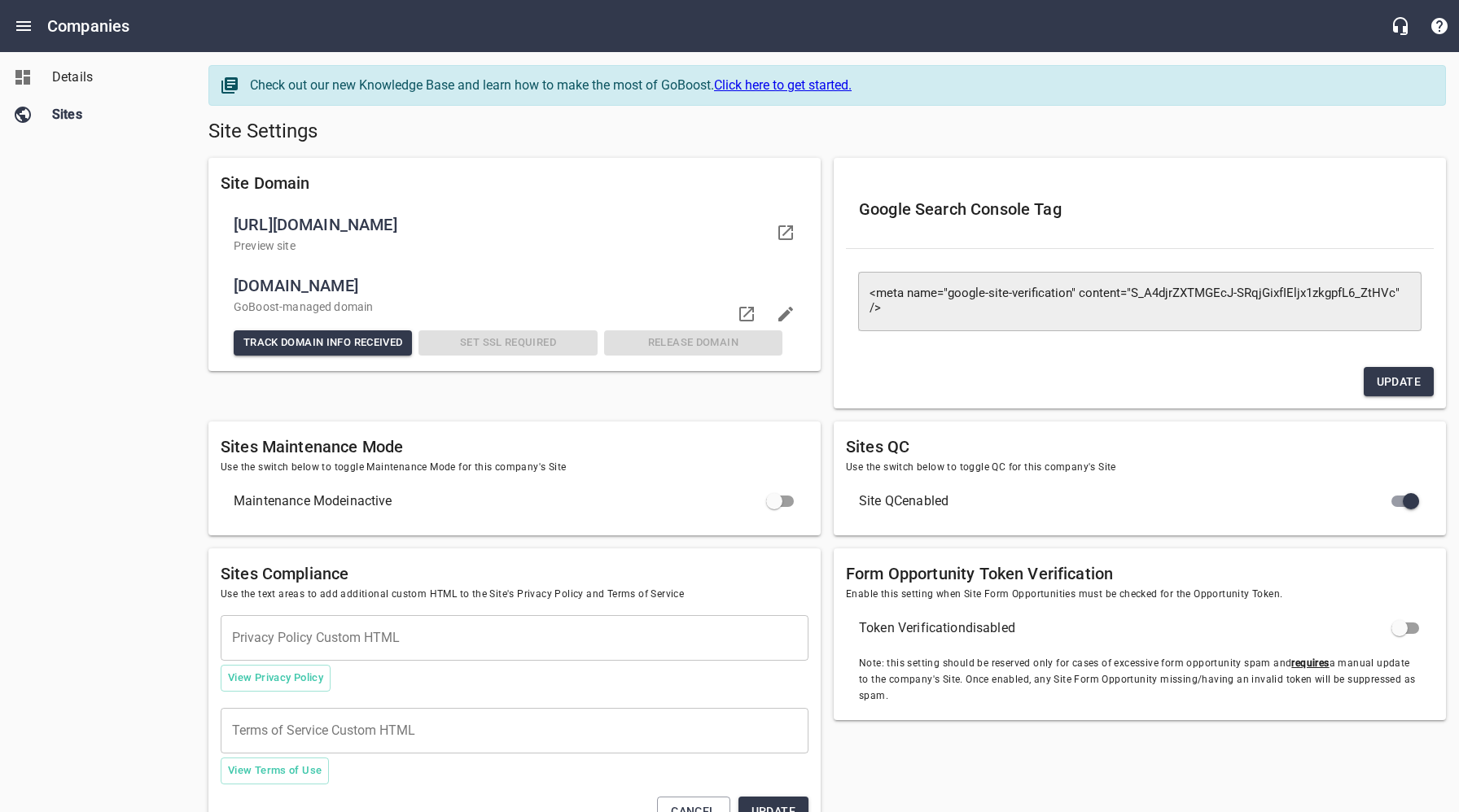
drag, startPoint x: 106, startPoint y: 342, endPoint x: 110, endPoint y: 310, distance: 32.2
click at [106, 340] on div "Details Sites" at bounding box center [98, 406] width 196 height 812
click at [75, 72] on span "Details" at bounding box center [114, 77] width 124 height 19
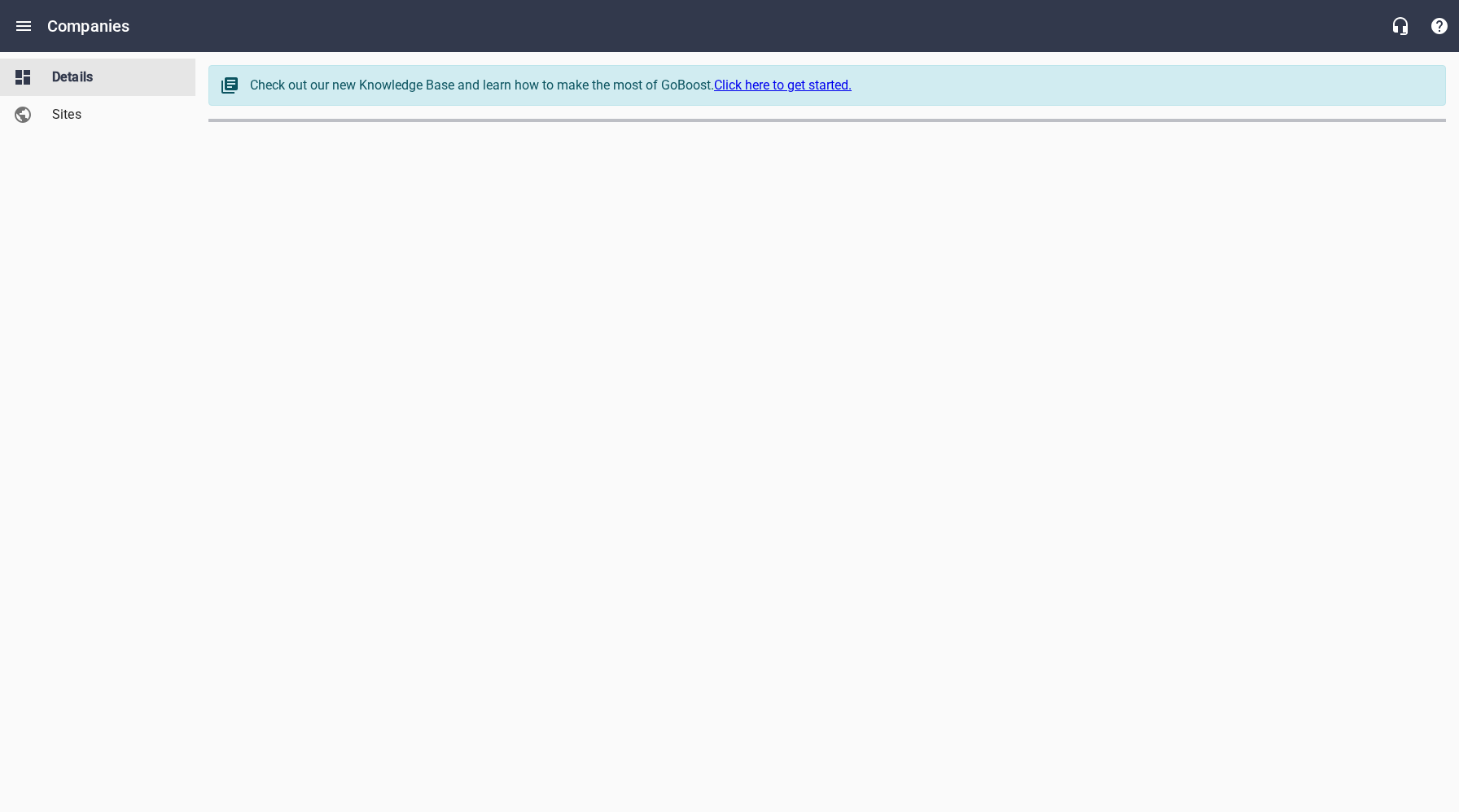
select select "[US_STATE]"
select select "63"
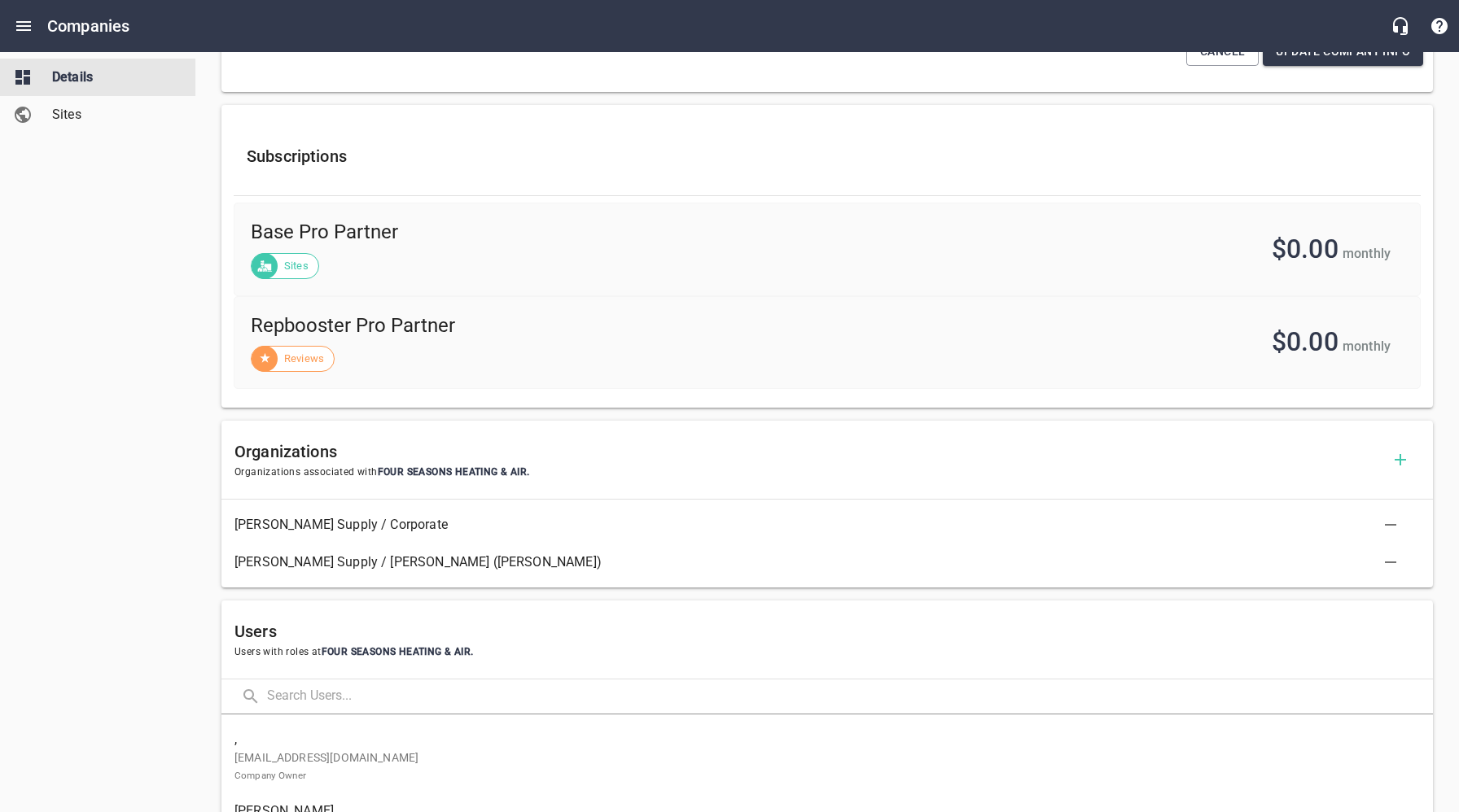
scroll to position [642, 0]
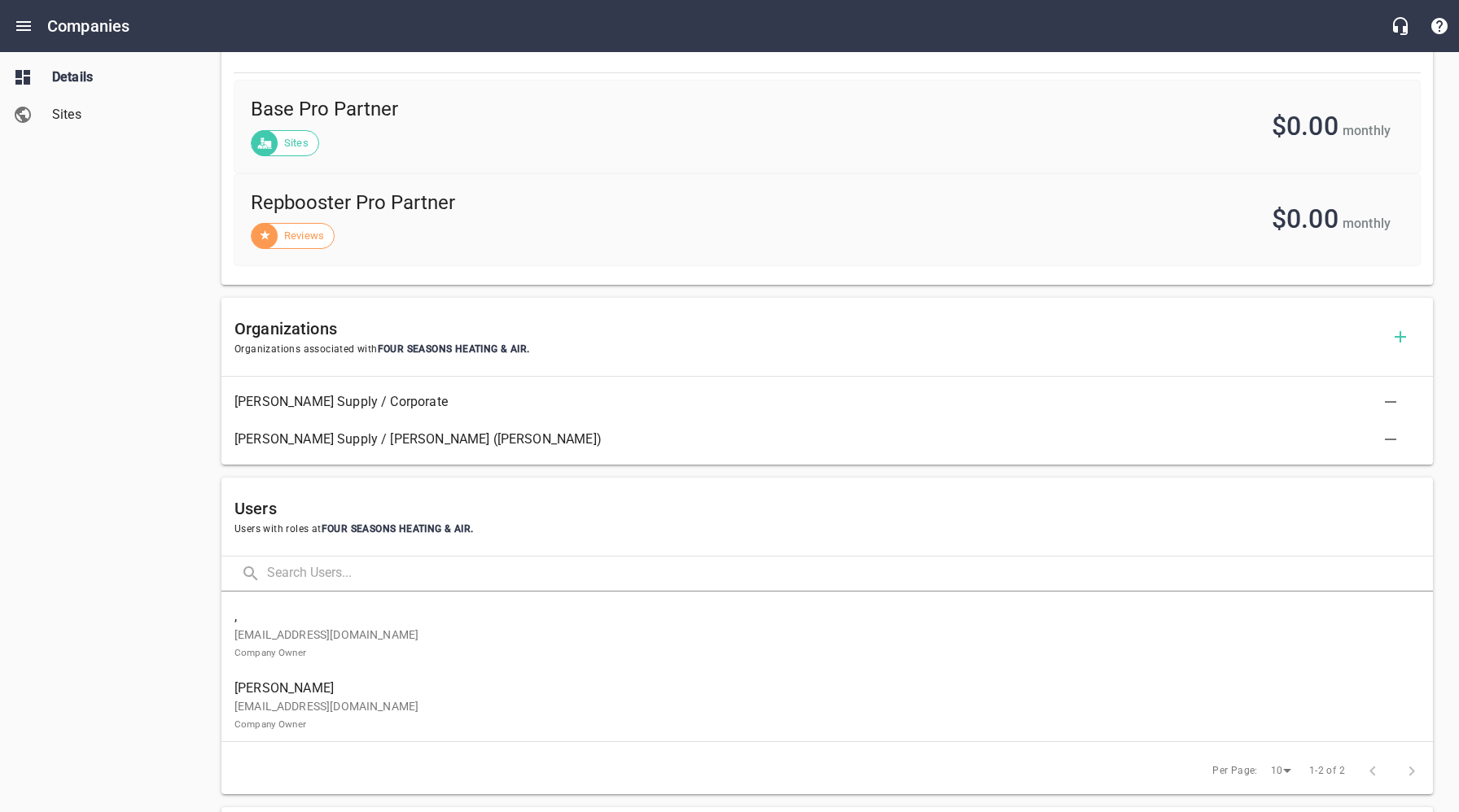
drag, startPoint x: 126, startPoint y: 493, endPoint x: 136, endPoint y: 504, distance: 14.9
click at [127, 495] on div "Details Sites" at bounding box center [98, 406] width 196 height 812
click at [300, 703] on p "office4seasonshvac@gmail.com Company Owner" at bounding box center [820, 715] width 1172 height 34
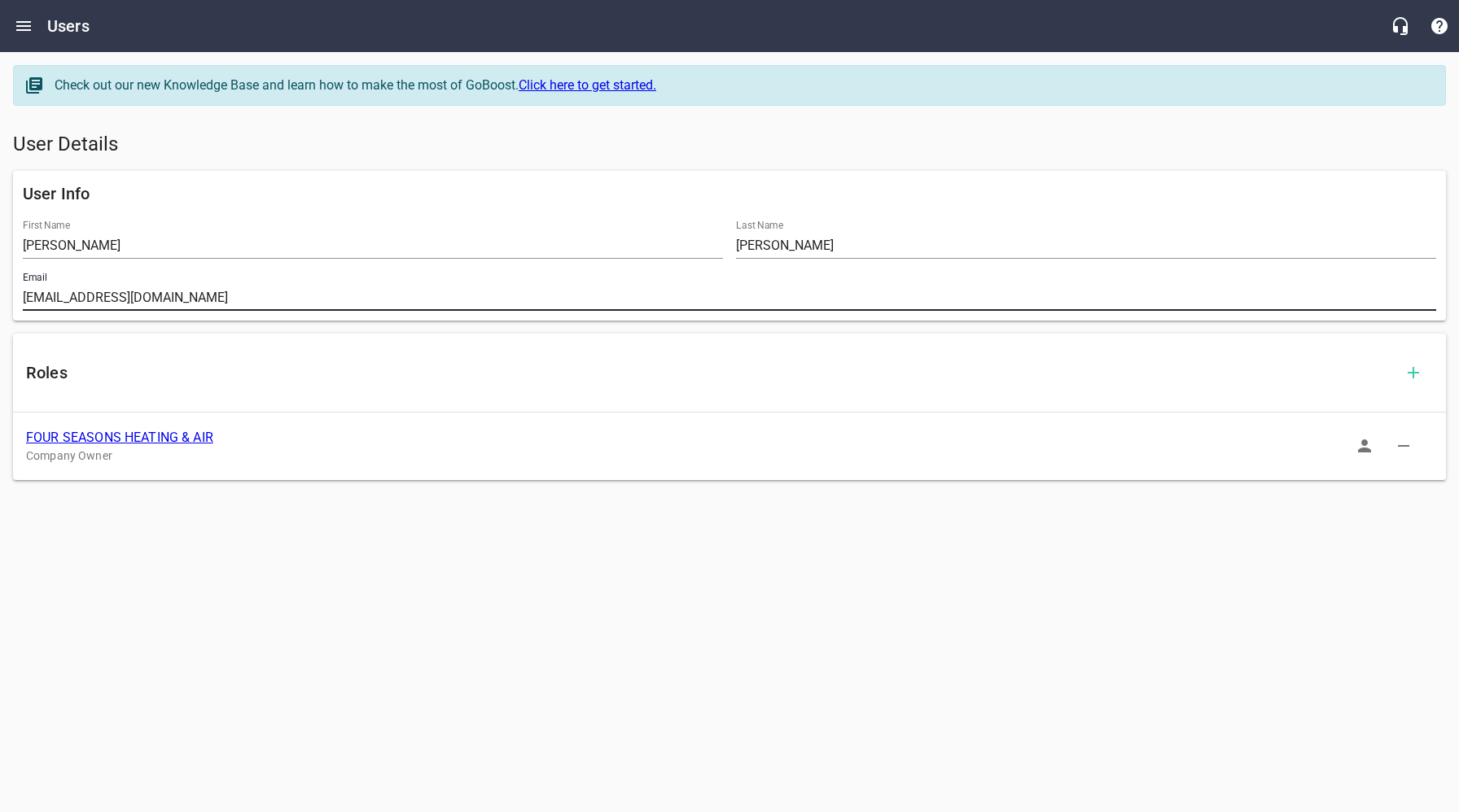
drag, startPoint x: 227, startPoint y: 298, endPoint x: 18, endPoint y: 300, distance: 209.0
click at [13, 295] on div "User Info First Name TRAVIS Last Name EVANS Email office4seasonshvac@gmail.com" at bounding box center [729, 246] width 1433 height 150
click at [106, 435] on link "FOUR SEASONS HEATING & AIR" at bounding box center [120, 438] width 187 height 15
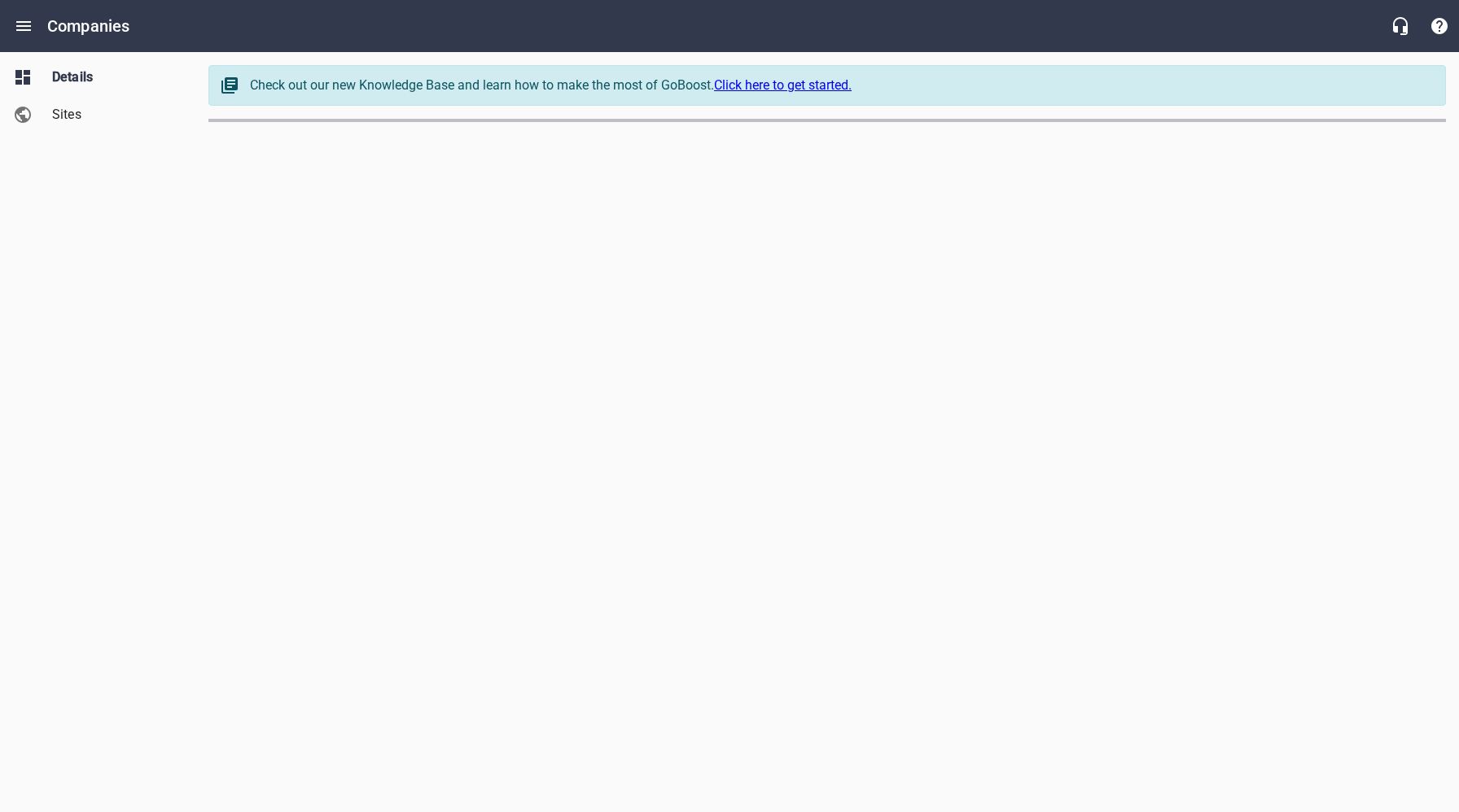
select select "[US_STATE]"
select select "63"
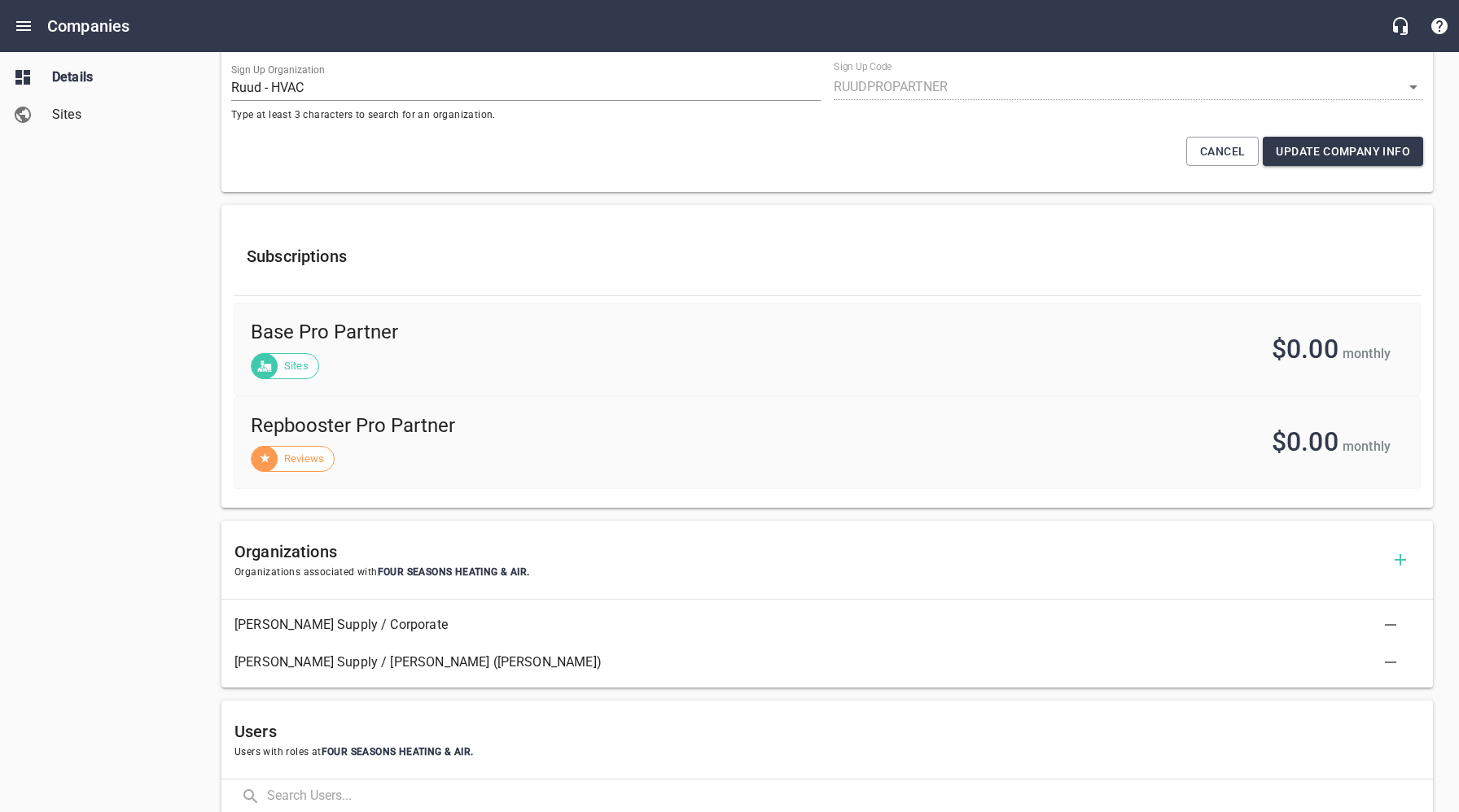
scroll to position [312, 0]
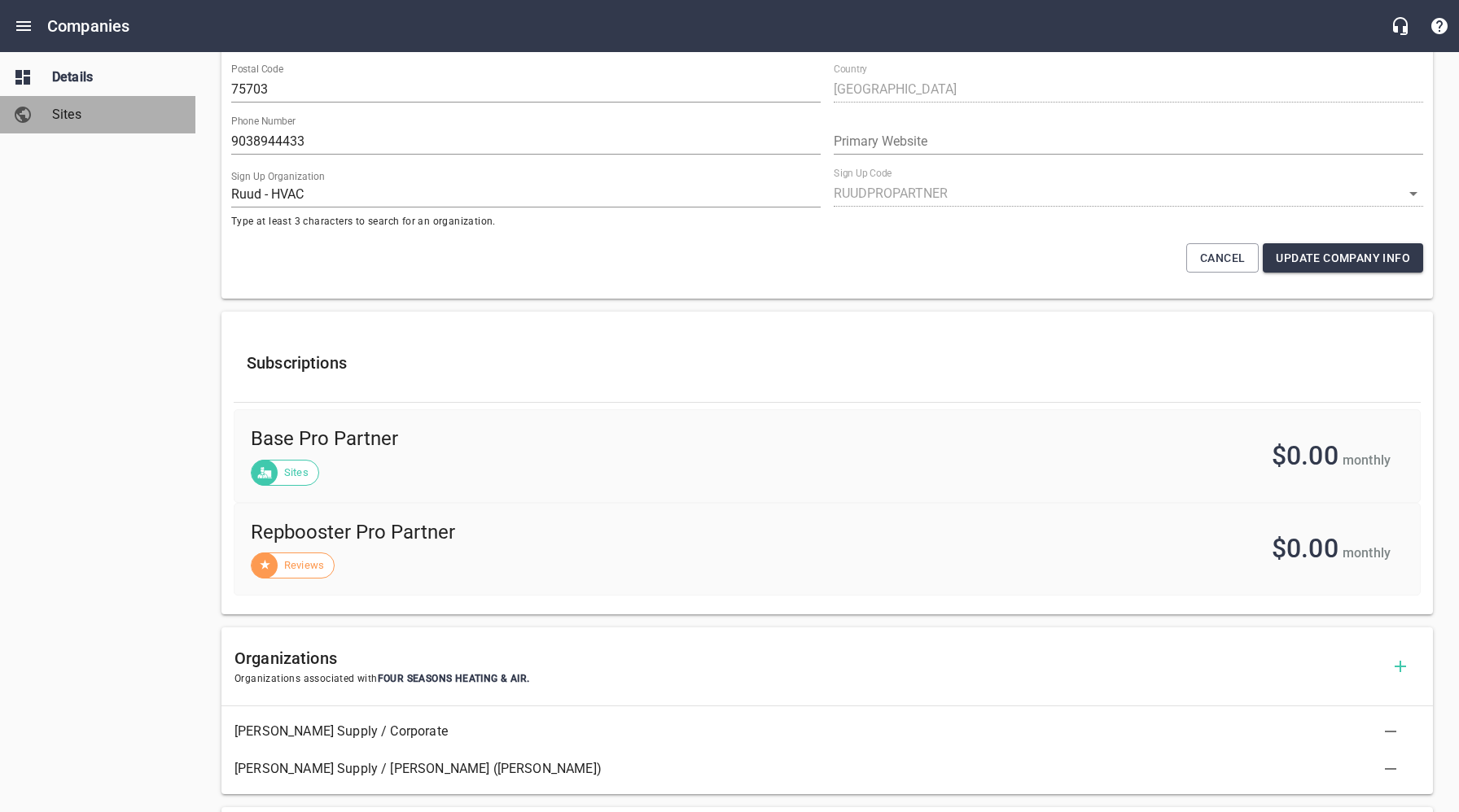
click at [79, 114] on span "Sites" at bounding box center [114, 114] width 124 height 19
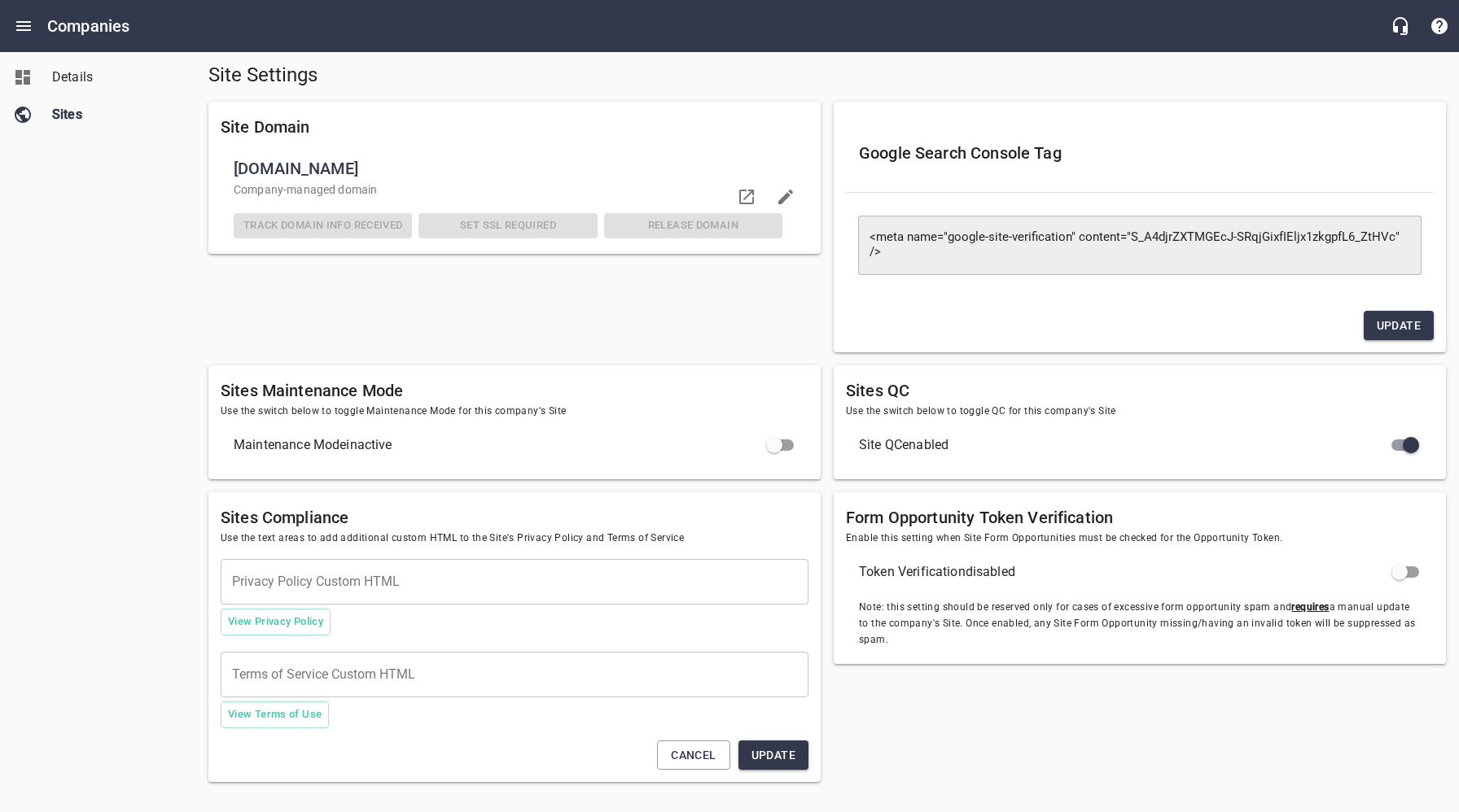
scroll to position [70, 0]
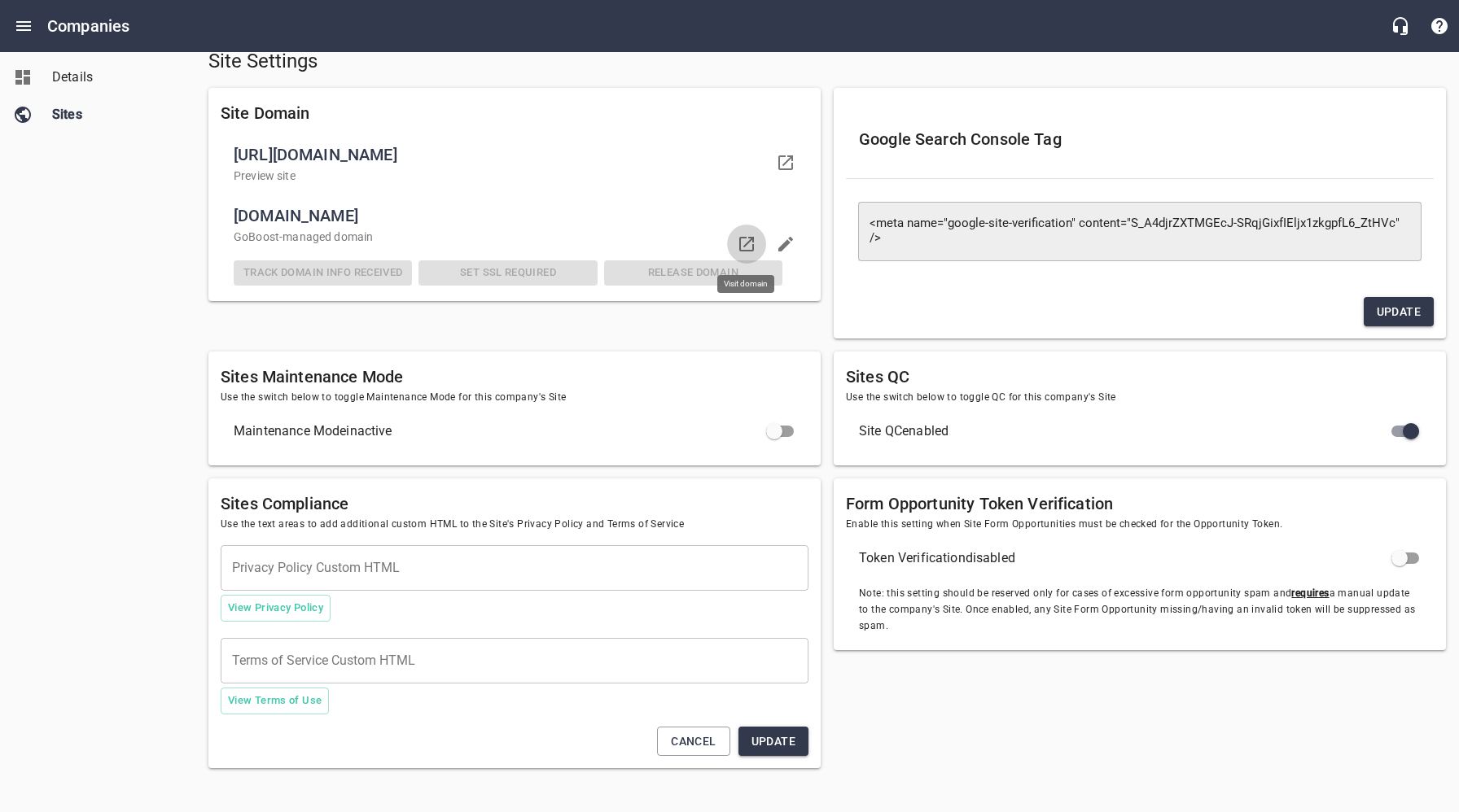
click at [744, 245] on icon at bounding box center [746, 243] width 14 height 14
click at [247, 322] on div "Site Domain https://site-463nq4-preview.goboost.xyz/?retrieve_feedback=true Pre…" at bounding box center [514, 214] width 626 height 264
drag, startPoint x: 64, startPoint y: 216, endPoint x: 74, endPoint y: 143, distance: 73.7
click at [64, 215] on div "Details Sites" at bounding box center [98, 406] width 196 height 812
click at [70, 78] on span "Details" at bounding box center [114, 77] width 124 height 19
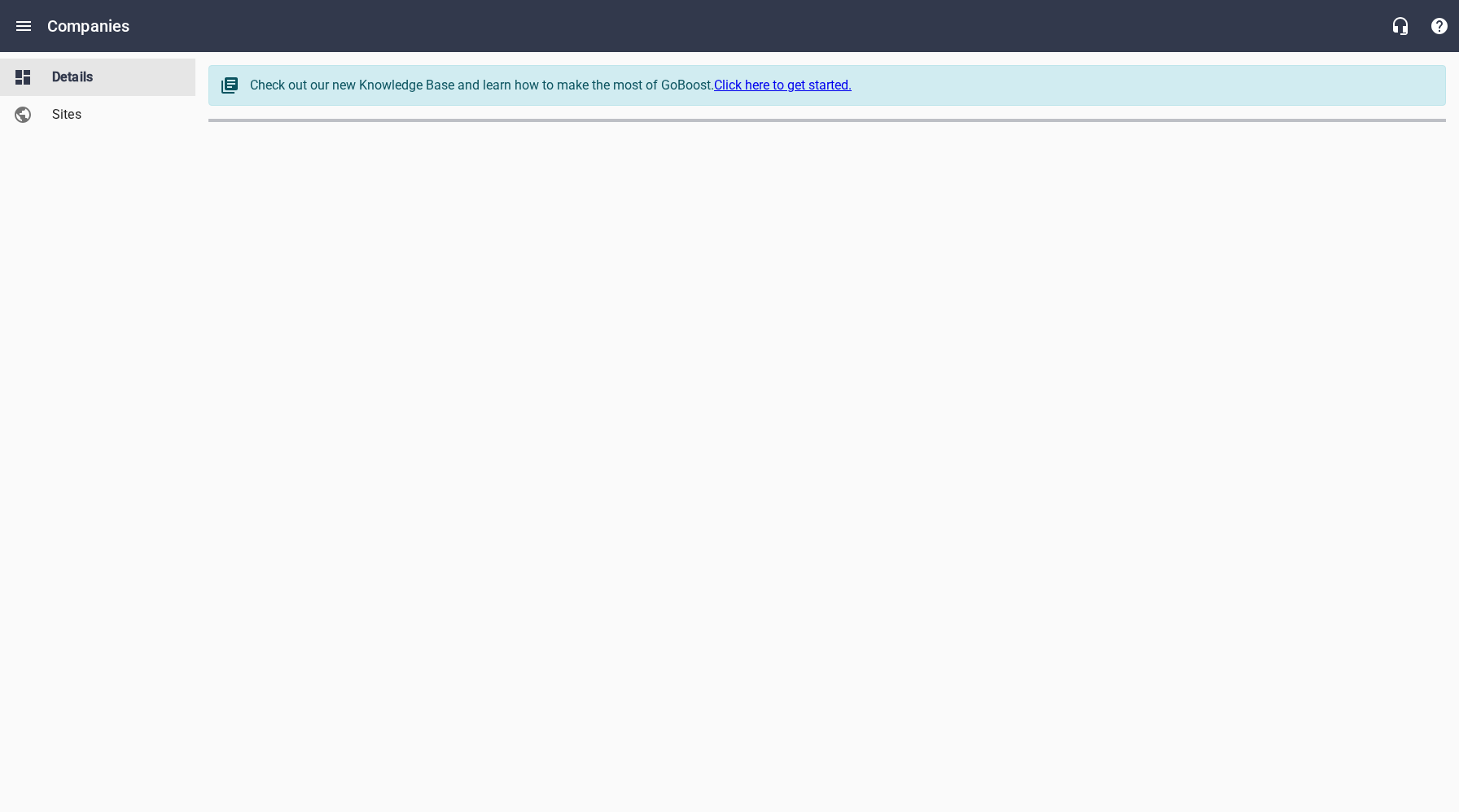
select select "[US_STATE]"
select select "63"
